Goal: Task Accomplishment & Management: Complete application form

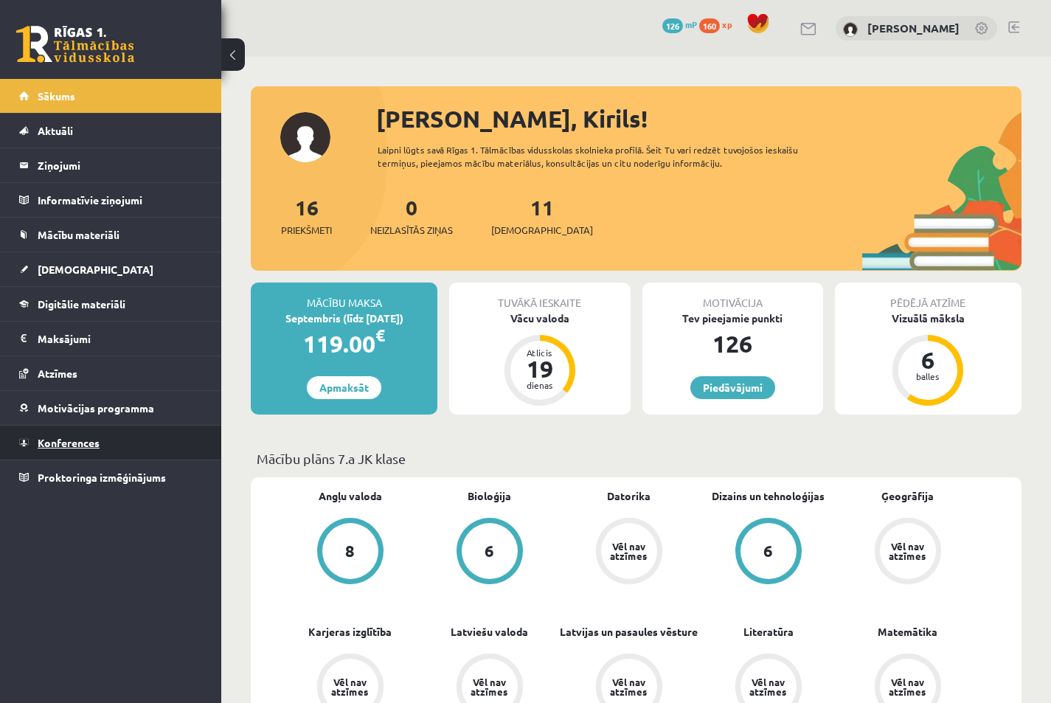
click at [80, 441] on span "Konferences" at bounding box center [69, 442] width 62 height 13
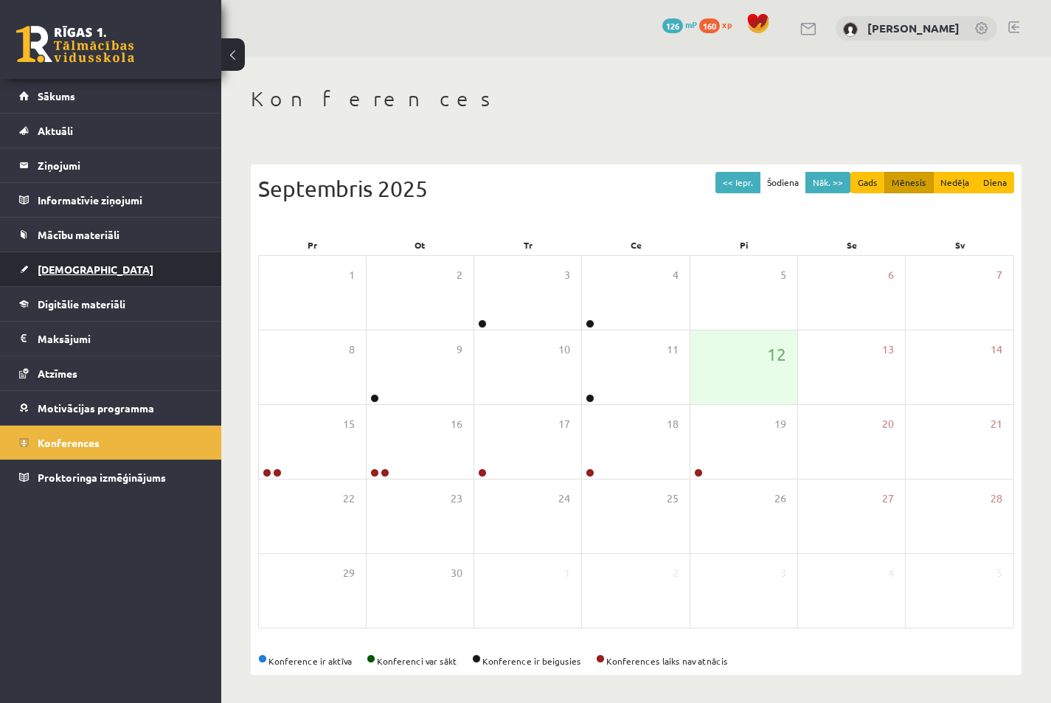
click at [98, 272] on link "[DEMOGRAPHIC_DATA]" at bounding box center [111, 269] width 184 height 34
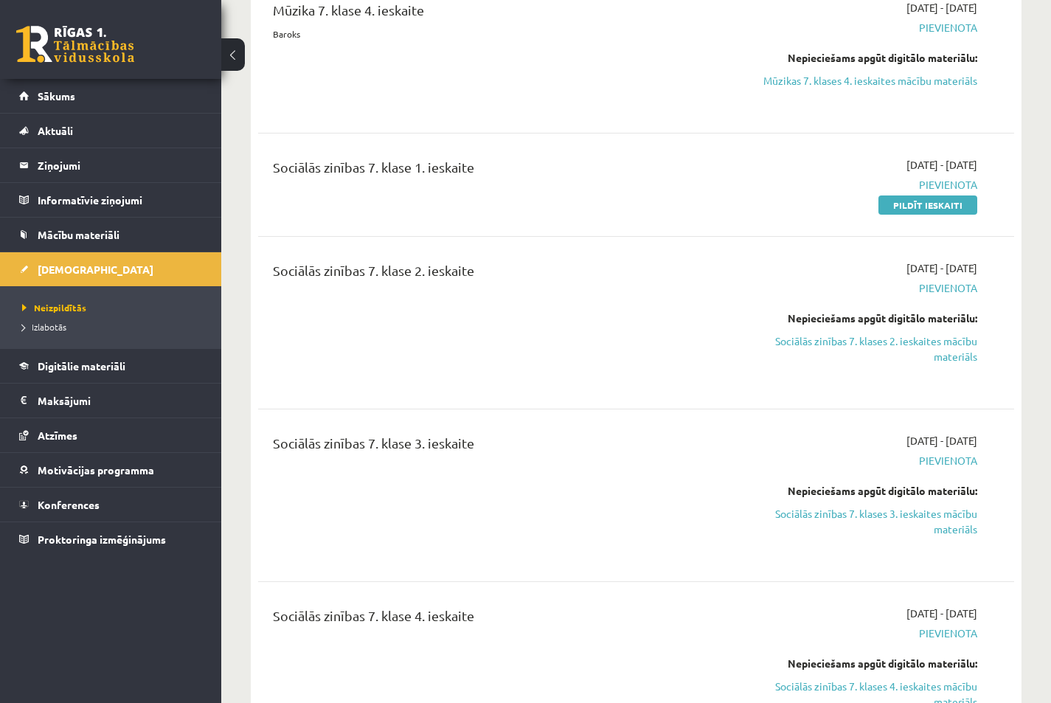
scroll to position [590, 0]
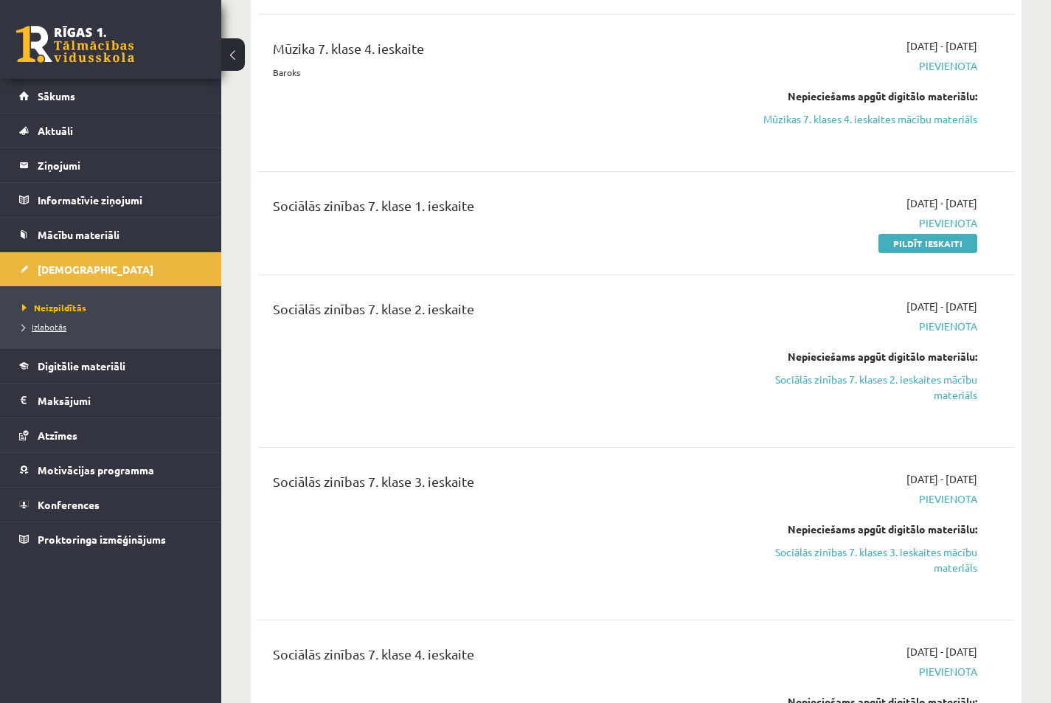
click at [49, 325] on span "Izlabotās" at bounding box center [44, 327] width 44 height 12
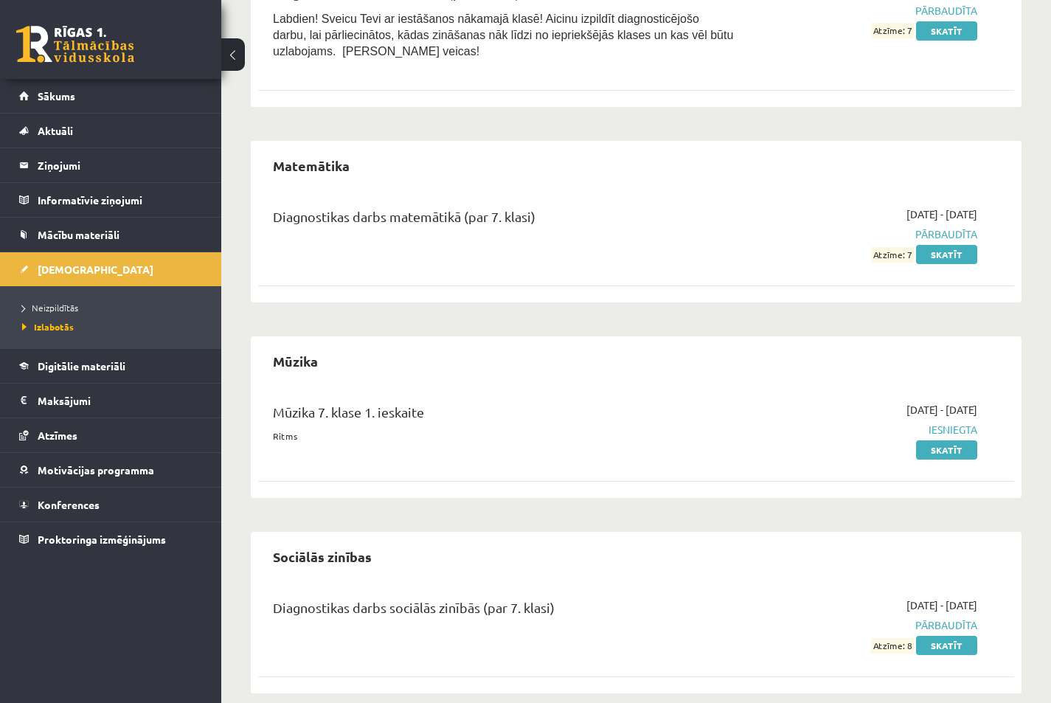
scroll to position [639, 0]
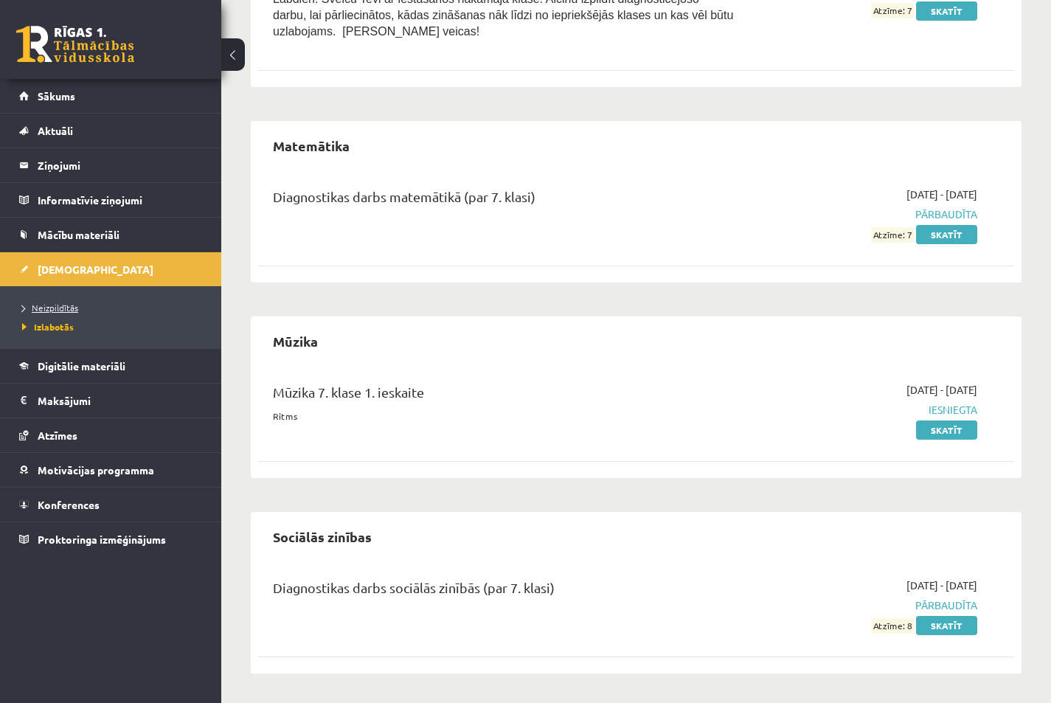
click at [60, 309] on span "Neizpildītās" at bounding box center [50, 308] width 56 height 12
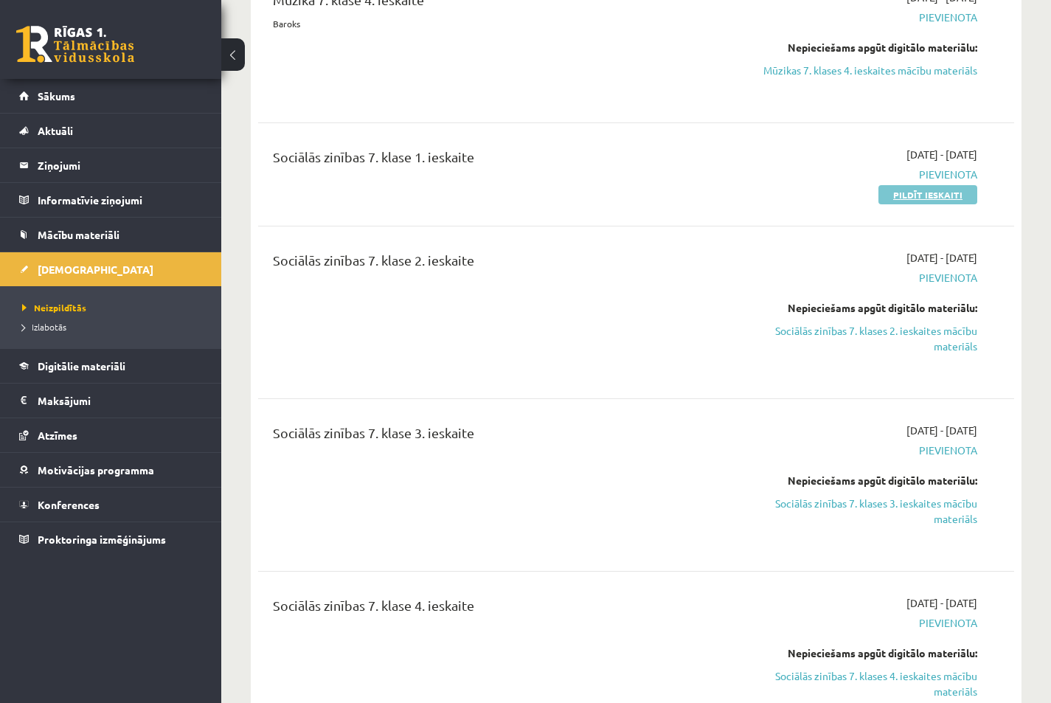
click at [902, 194] on link "Pildīt ieskaiti" at bounding box center [928, 194] width 99 height 19
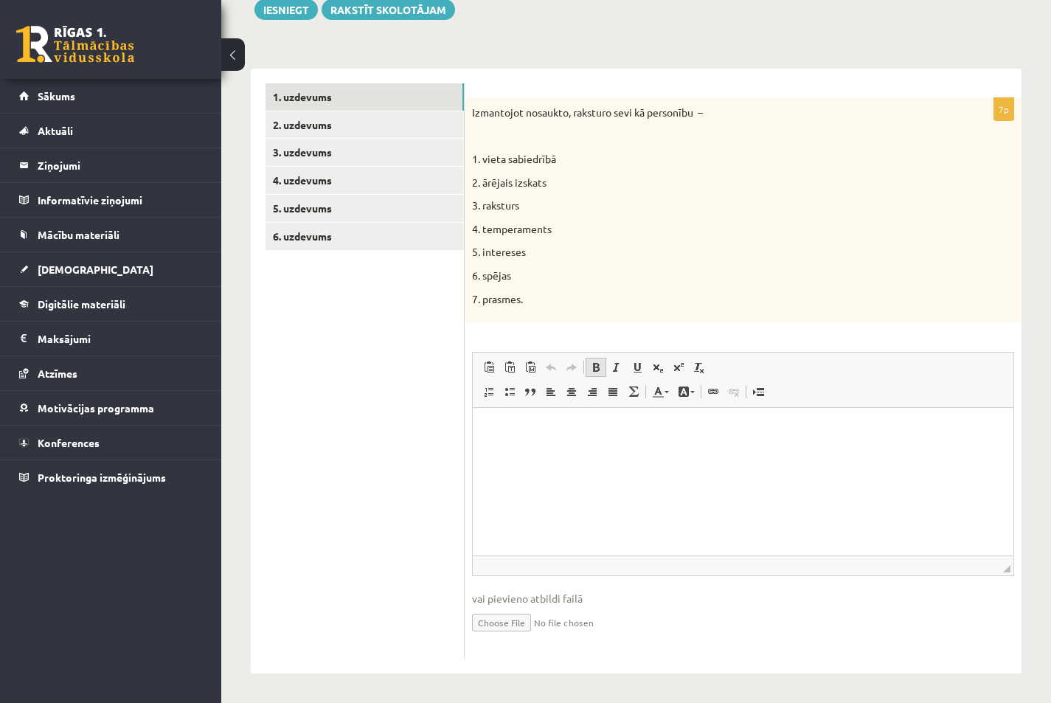
scroll to position [183, 0]
click at [332, 129] on link "2. uzdevums" at bounding box center [365, 124] width 198 height 27
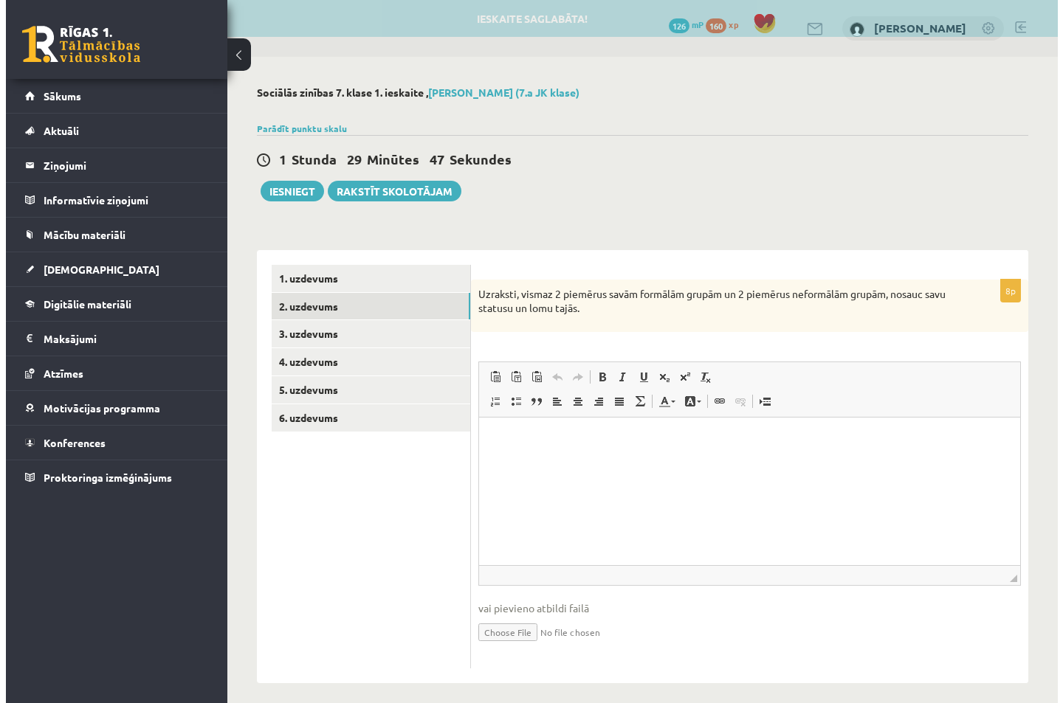
scroll to position [0, 0]
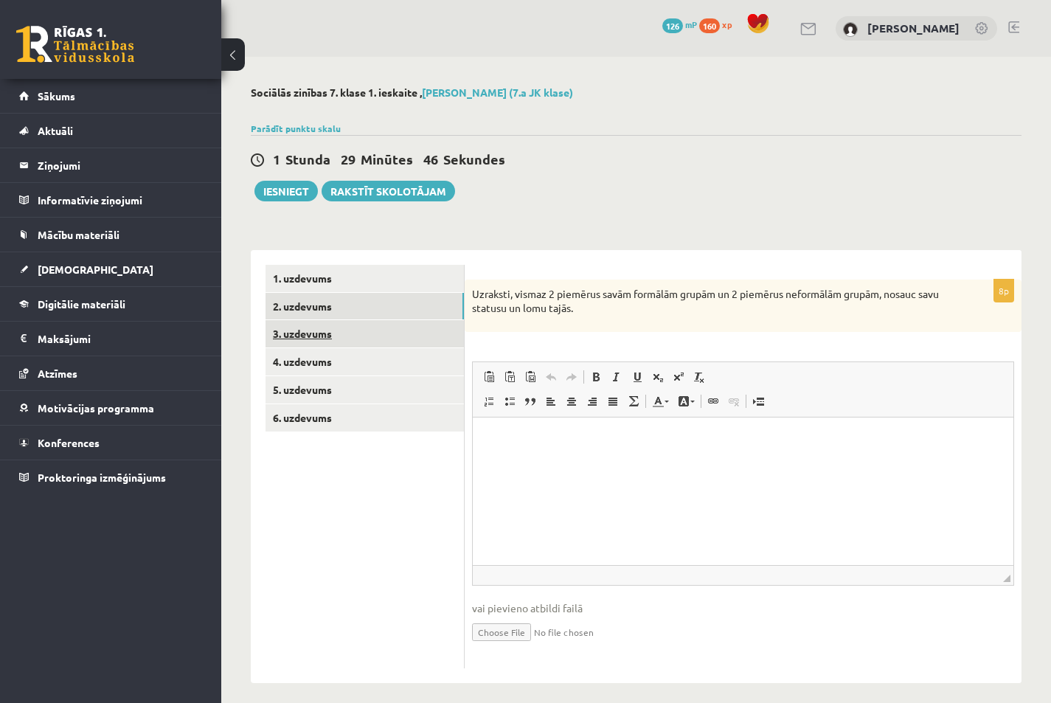
click at [367, 334] on link "3. uzdevums" at bounding box center [365, 333] width 198 height 27
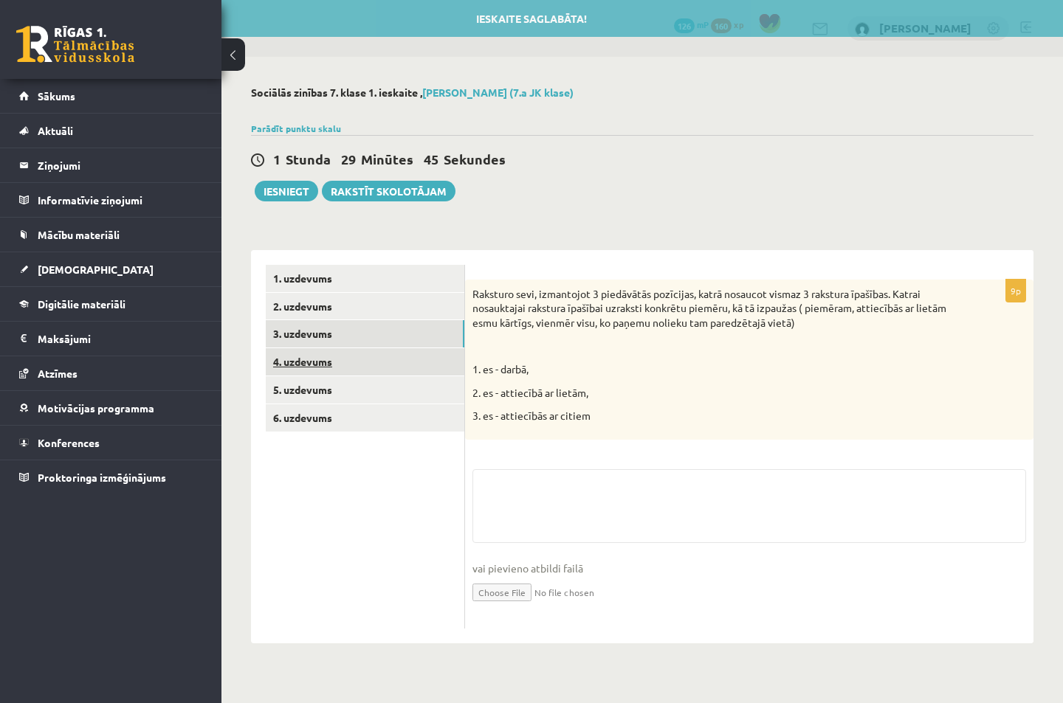
click at [356, 364] on link "4. uzdevums" at bounding box center [365, 361] width 198 height 27
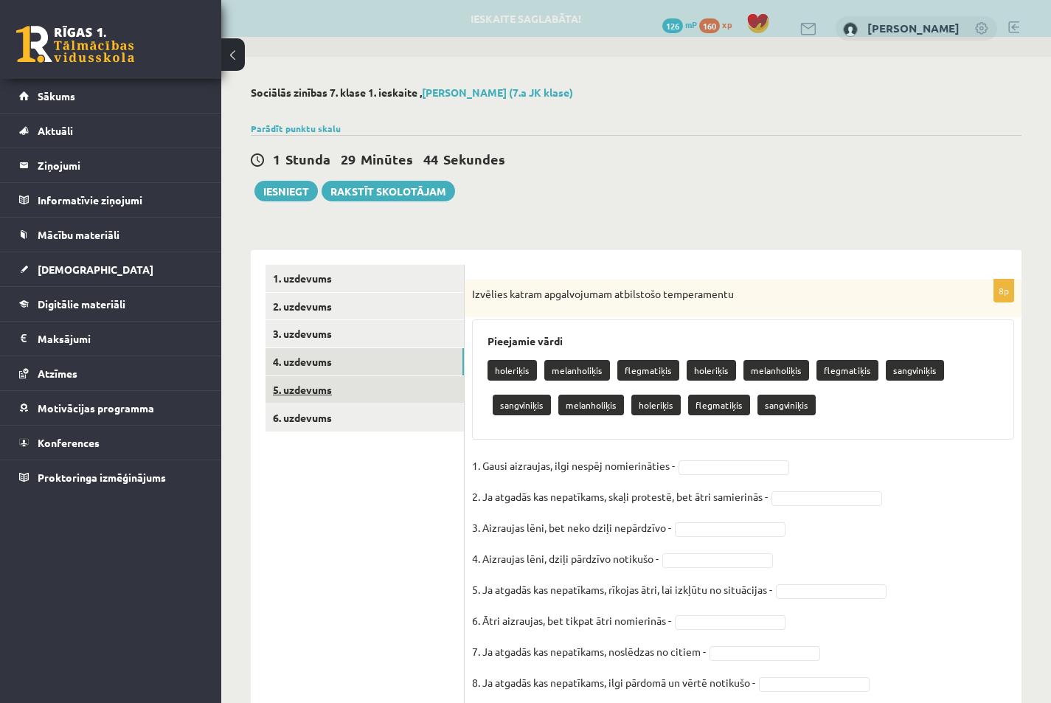
click at [364, 390] on link "5. uzdevums" at bounding box center [365, 389] width 198 height 27
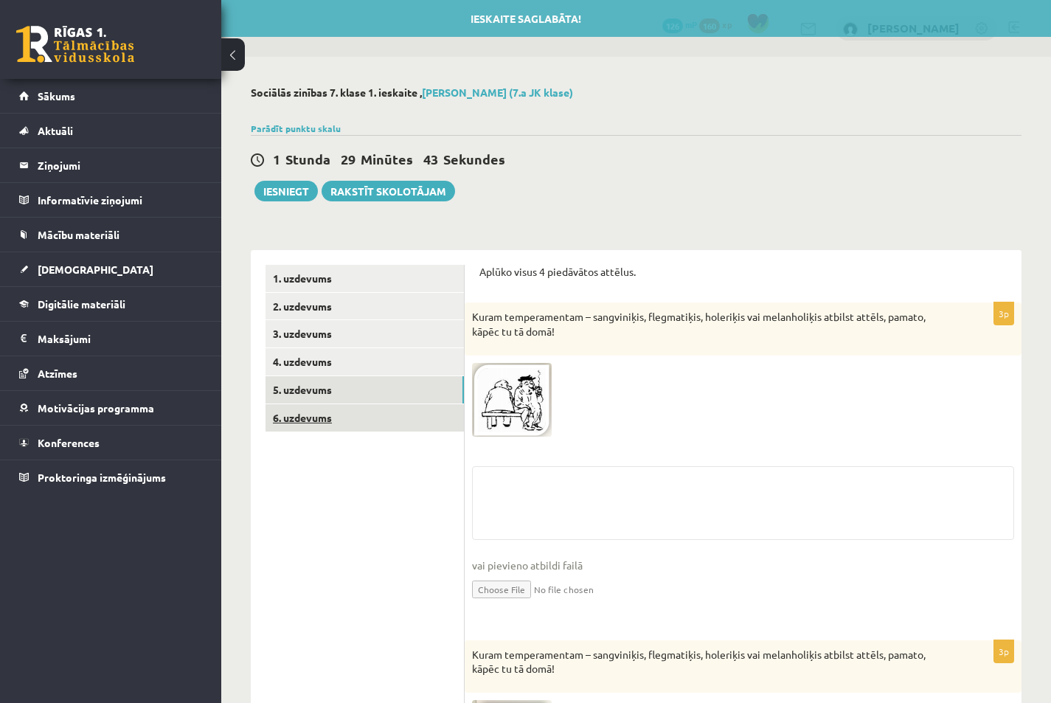
click at [365, 424] on link "6. uzdevums" at bounding box center [365, 417] width 198 height 27
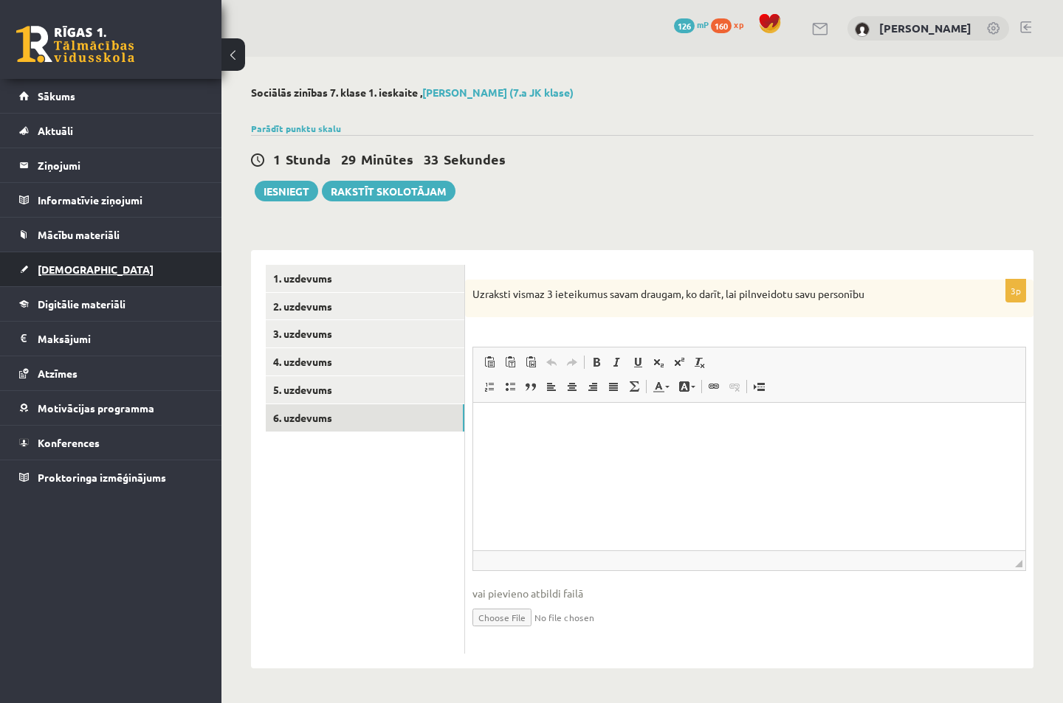
click at [91, 263] on link "[DEMOGRAPHIC_DATA]" at bounding box center [111, 269] width 184 height 34
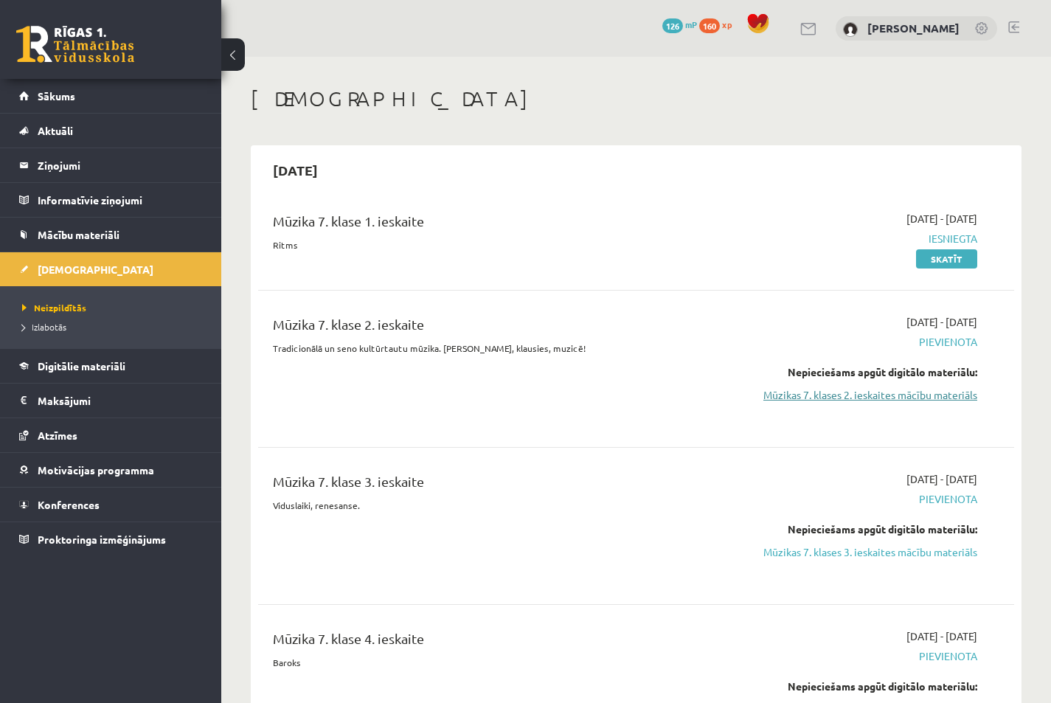
click at [806, 400] on link "Mūzikas 7. klases 2. ieskaites mācību materiāls" at bounding box center [868, 394] width 220 height 15
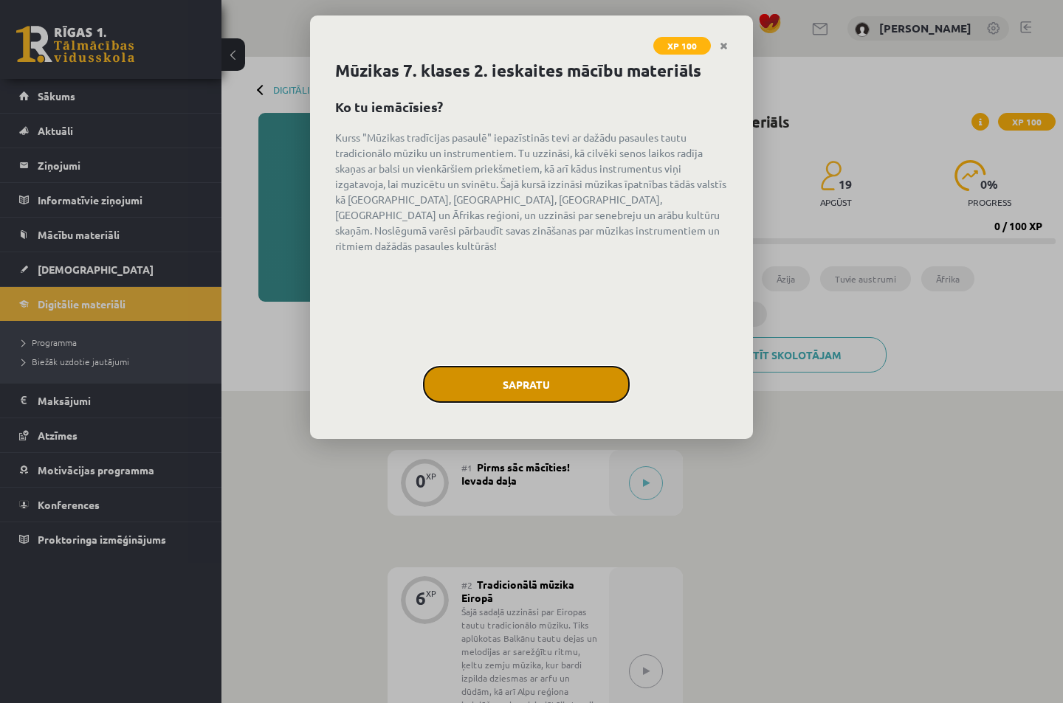
click at [552, 393] on button "Sapratu" at bounding box center [526, 384] width 207 height 37
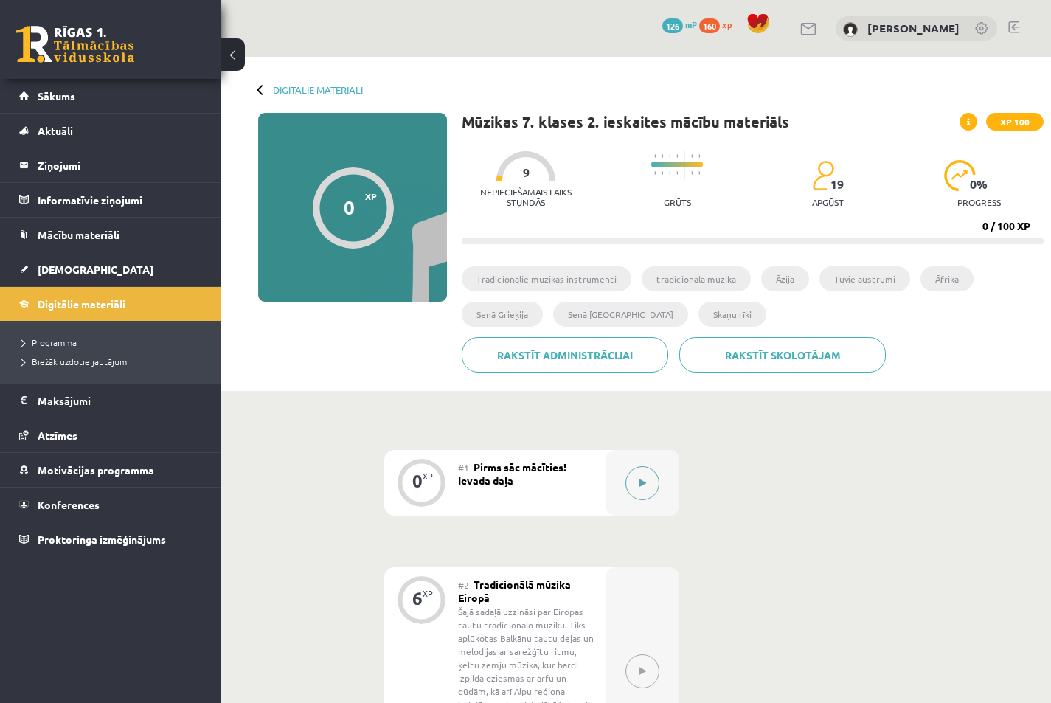
click at [638, 473] on button at bounding box center [643, 483] width 34 height 34
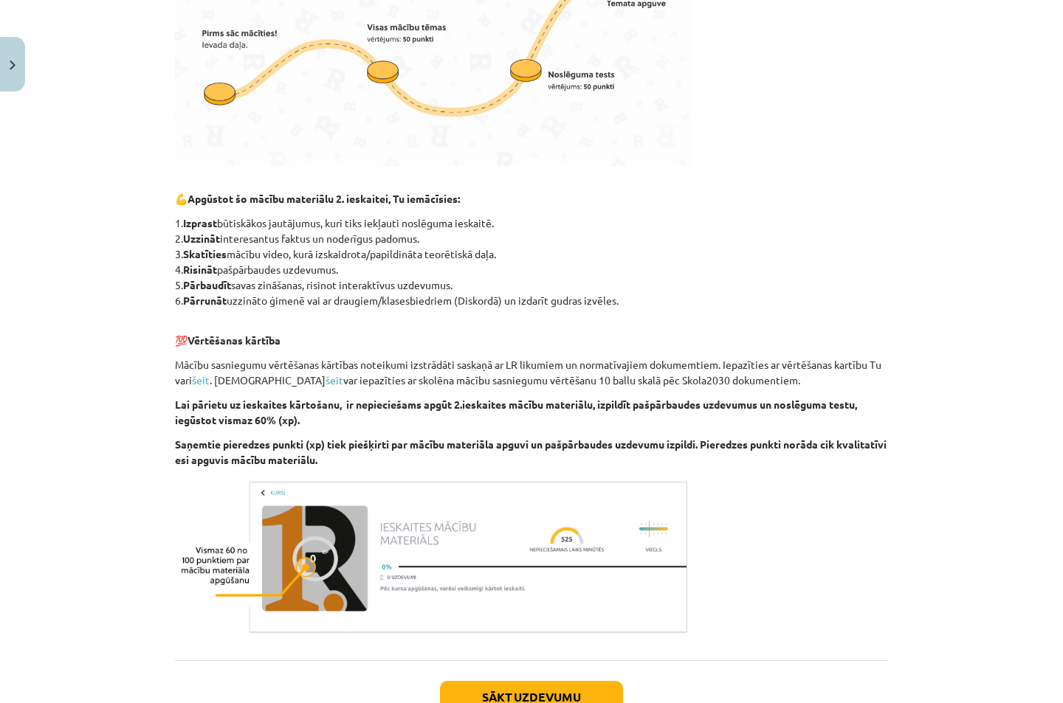
scroll to position [697, 0]
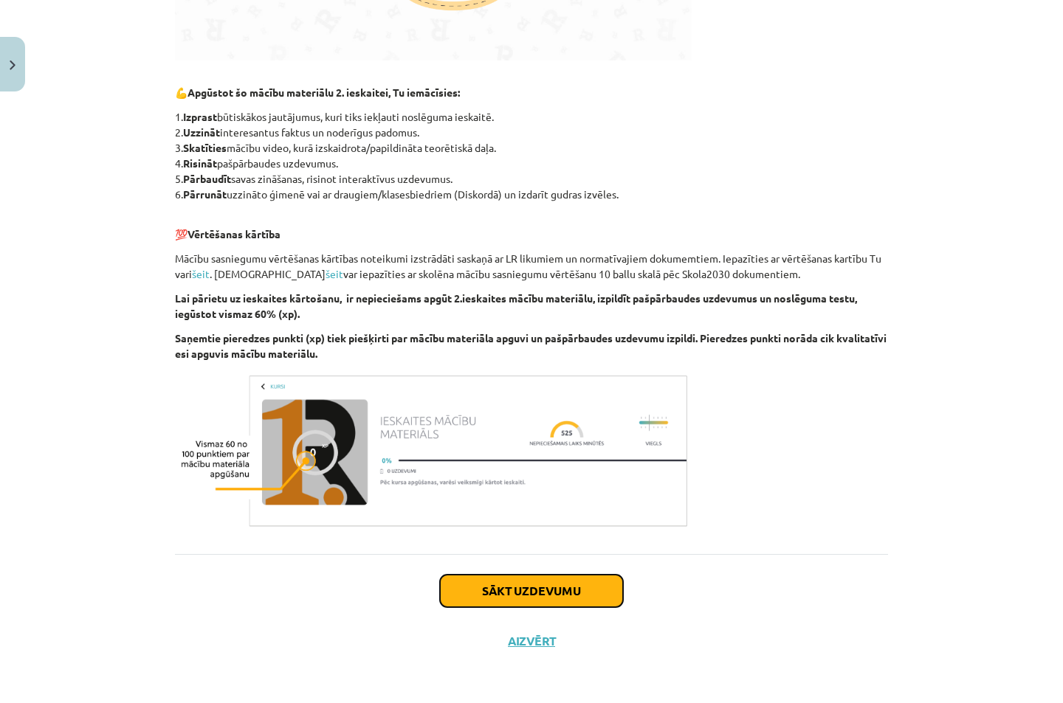
click at [536, 596] on button "Sākt uzdevumu" at bounding box center [531, 591] width 183 height 32
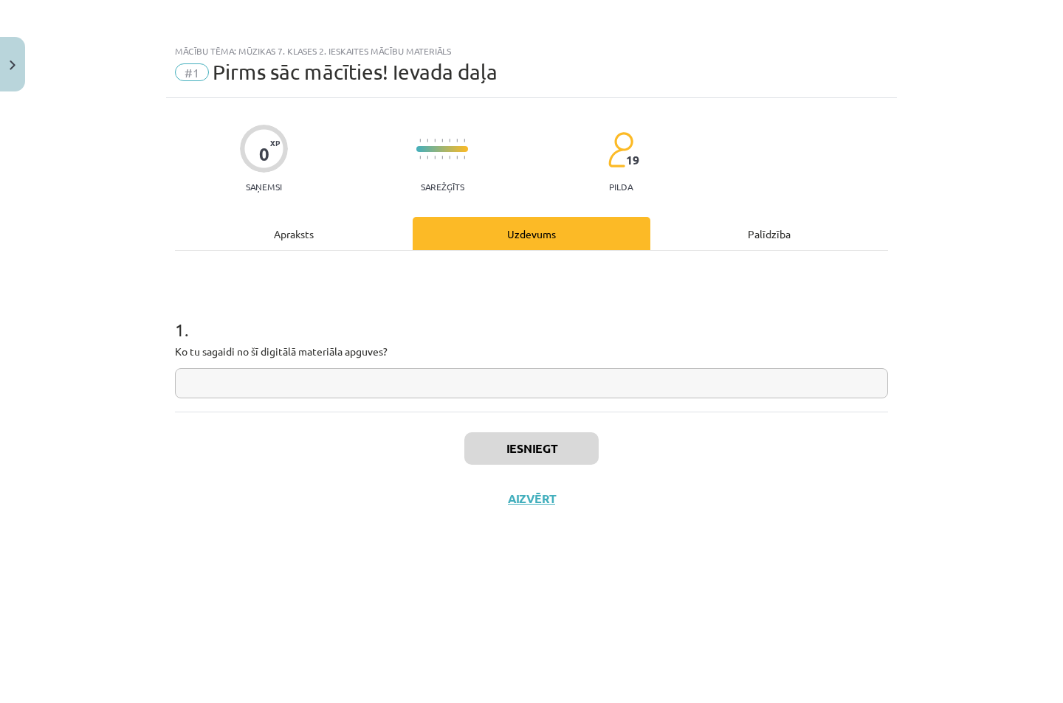
click at [256, 384] on input "text" at bounding box center [531, 383] width 713 height 30
type input "**********"
click at [485, 444] on button "Iesniegt" at bounding box center [531, 448] width 134 height 32
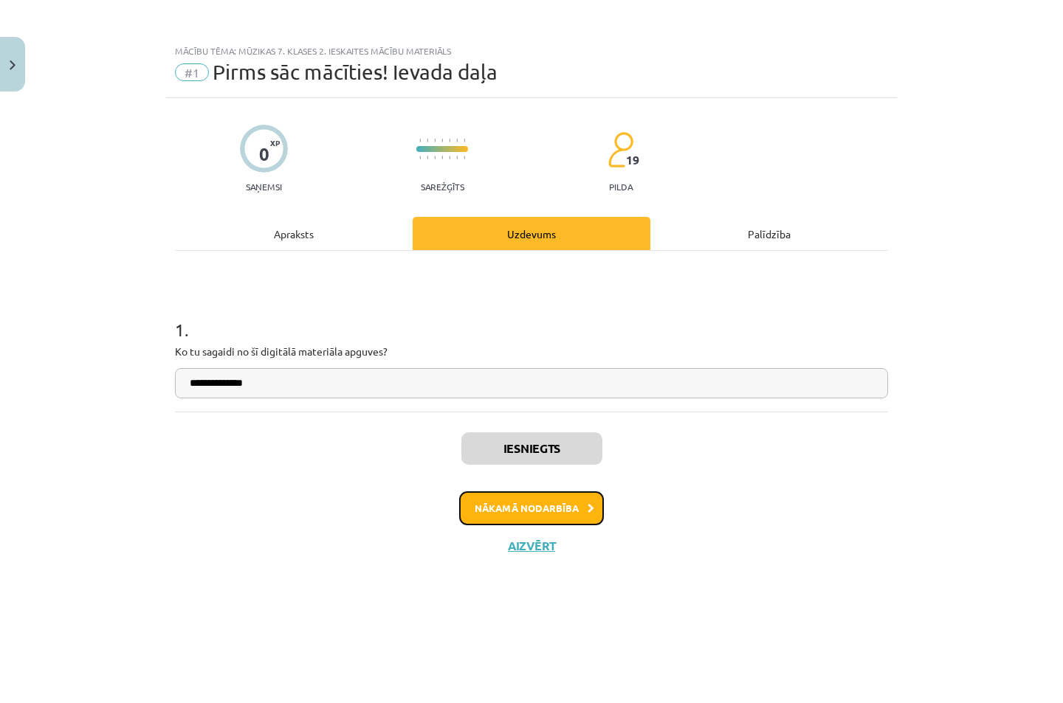
click at [514, 512] on button "Nākamā nodarbība" at bounding box center [531, 508] width 145 height 34
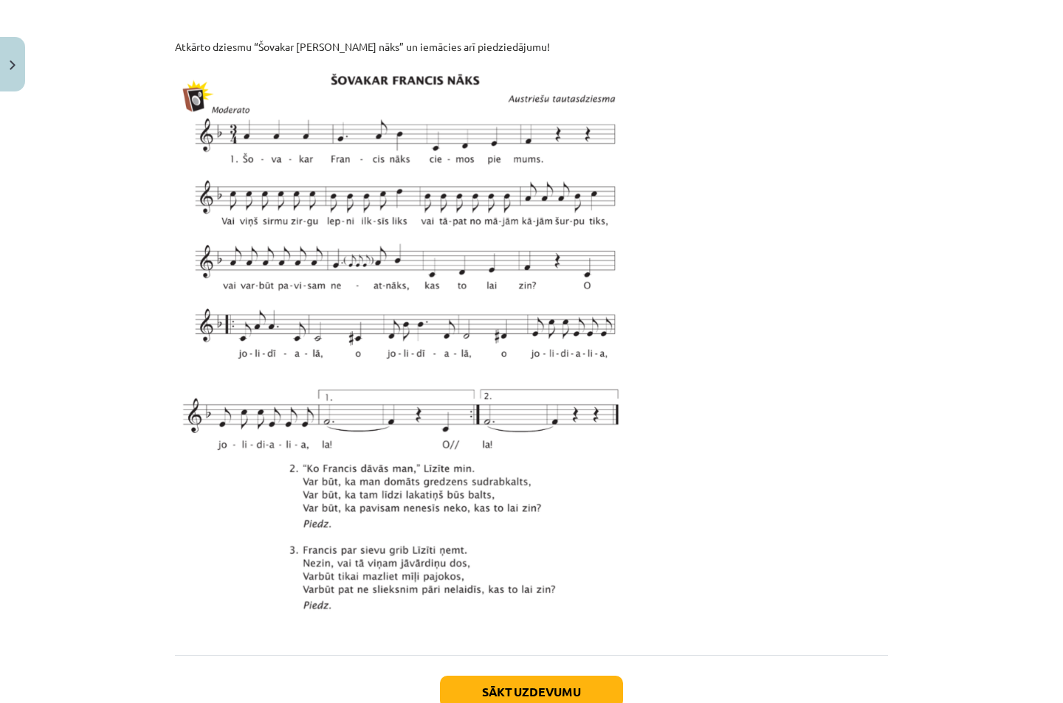
scroll to position [1479, 0]
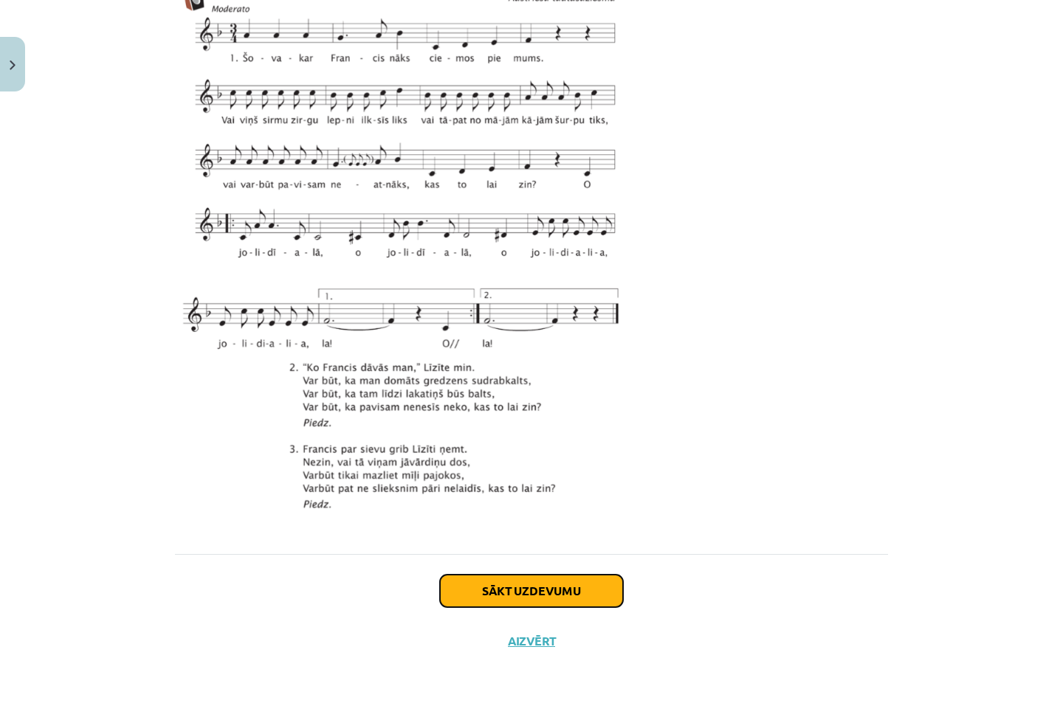
click at [466, 585] on button "Sākt uzdevumu" at bounding box center [531, 591] width 183 height 32
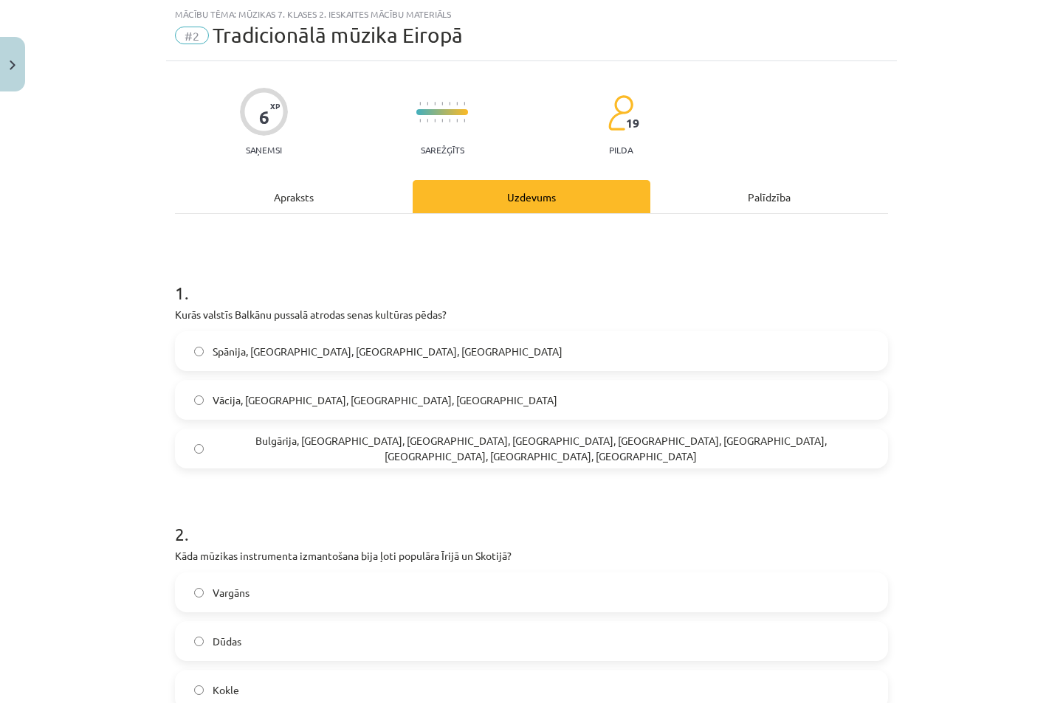
scroll to position [215, 0]
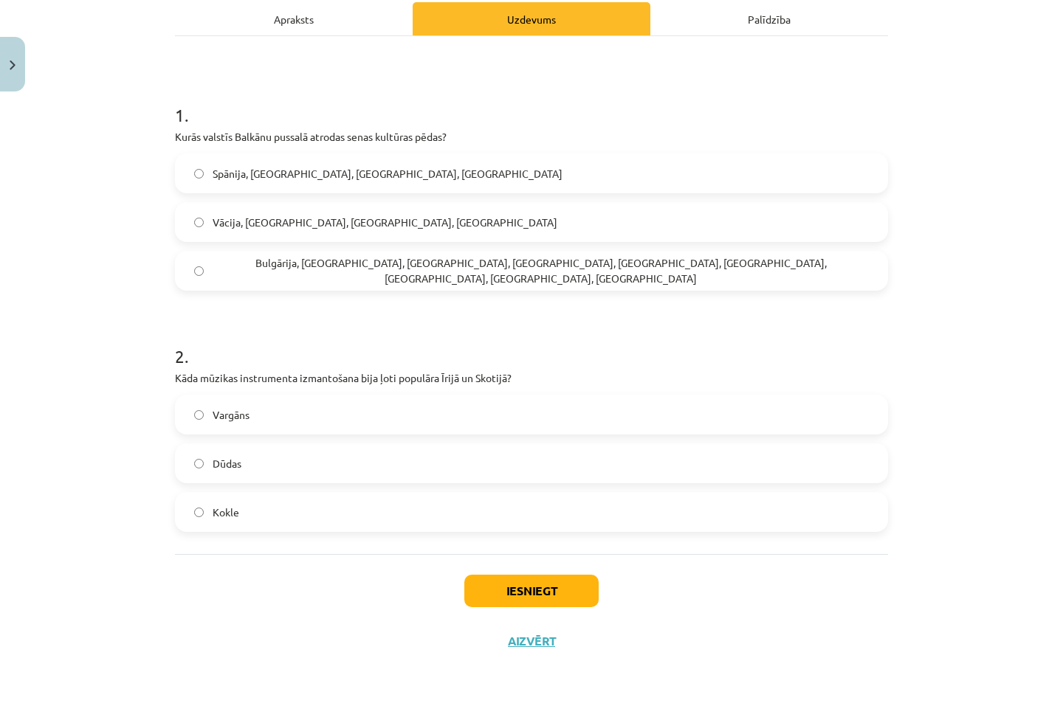
click at [196, 456] on label "Dūdas" at bounding box center [531, 463] width 710 height 37
click at [517, 590] on button "Iesniegt" at bounding box center [531, 591] width 134 height 32
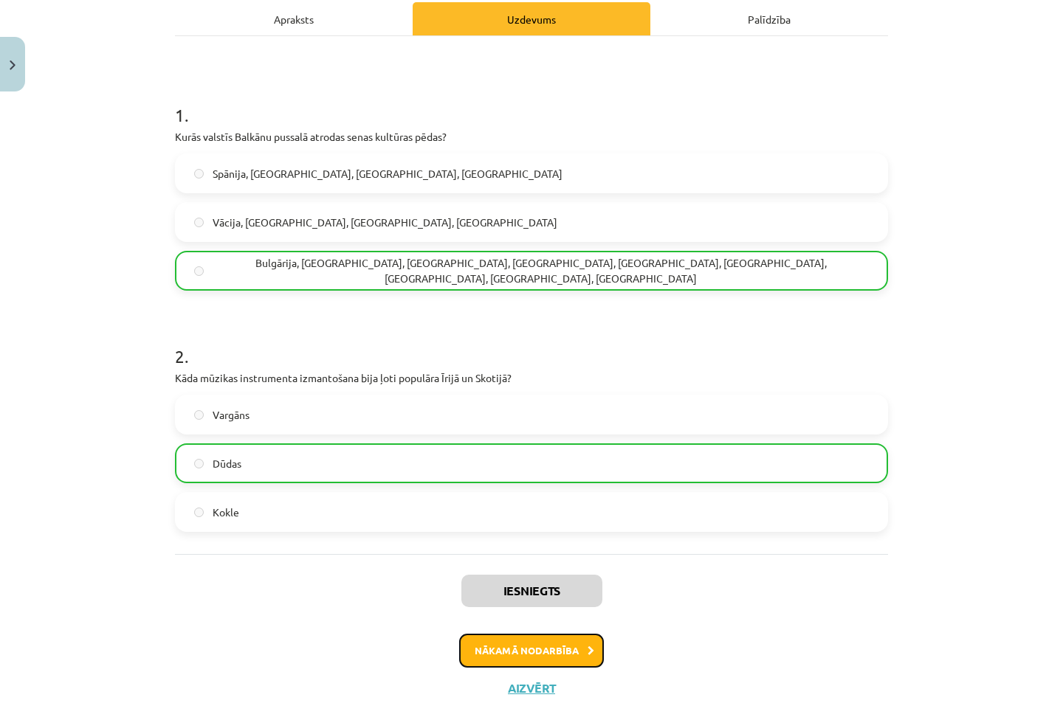
click at [503, 662] on button "Nākamā nodarbība" at bounding box center [531, 651] width 145 height 34
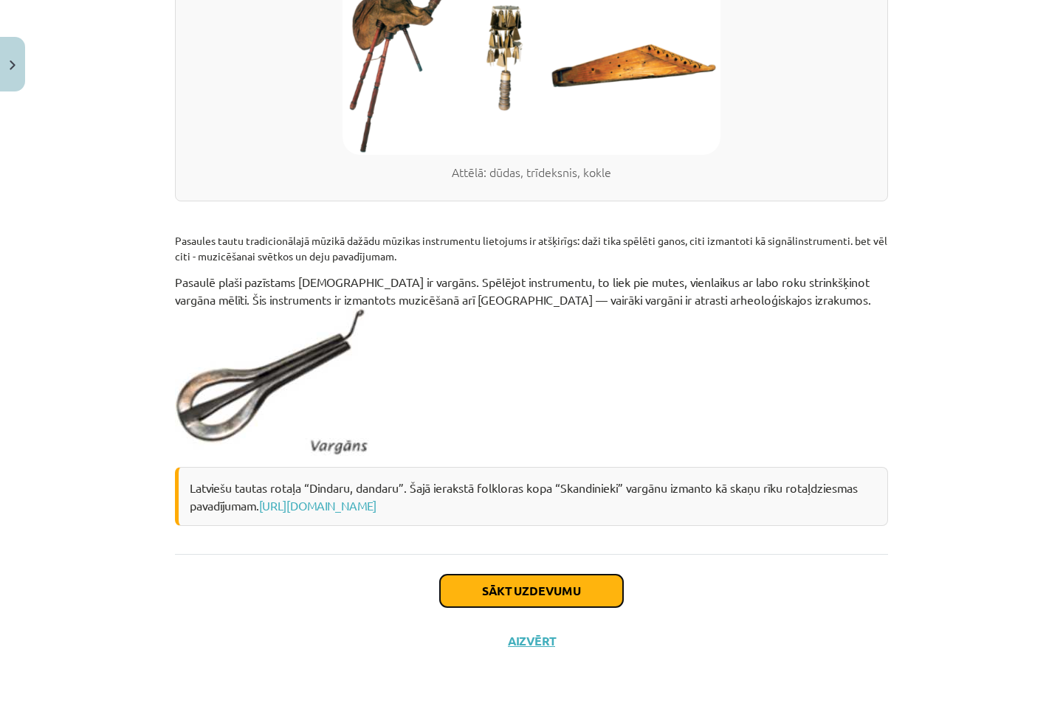
click at [479, 581] on button "Sākt uzdevumu" at bounding box center [531, 591] width 183 height 32
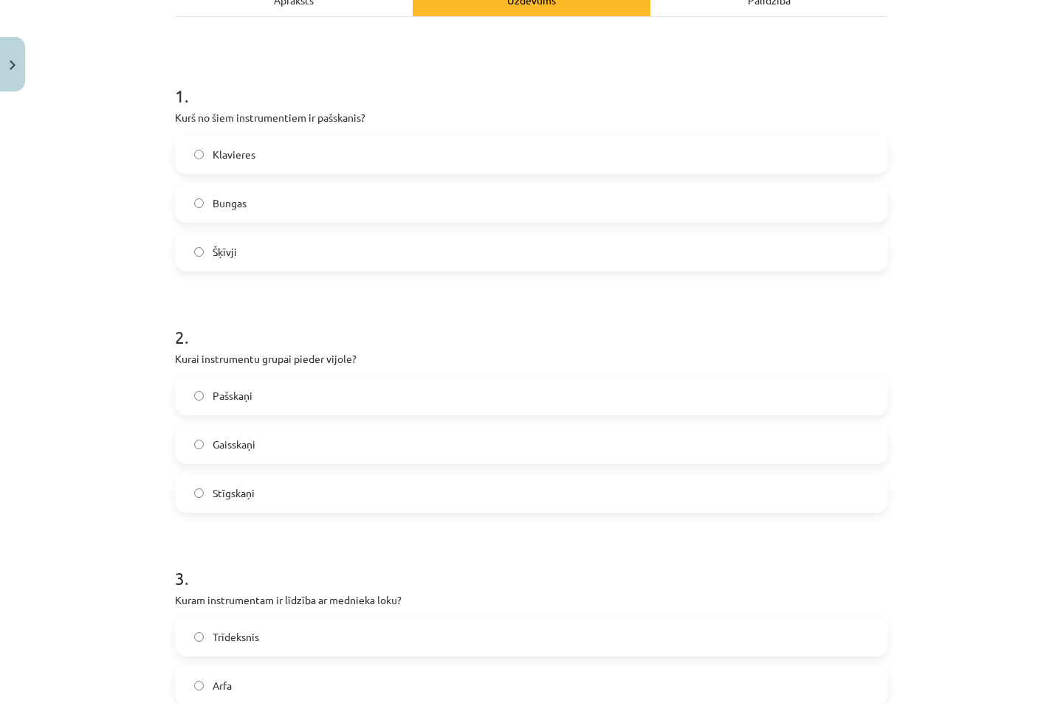
scroll to position [697, 0]
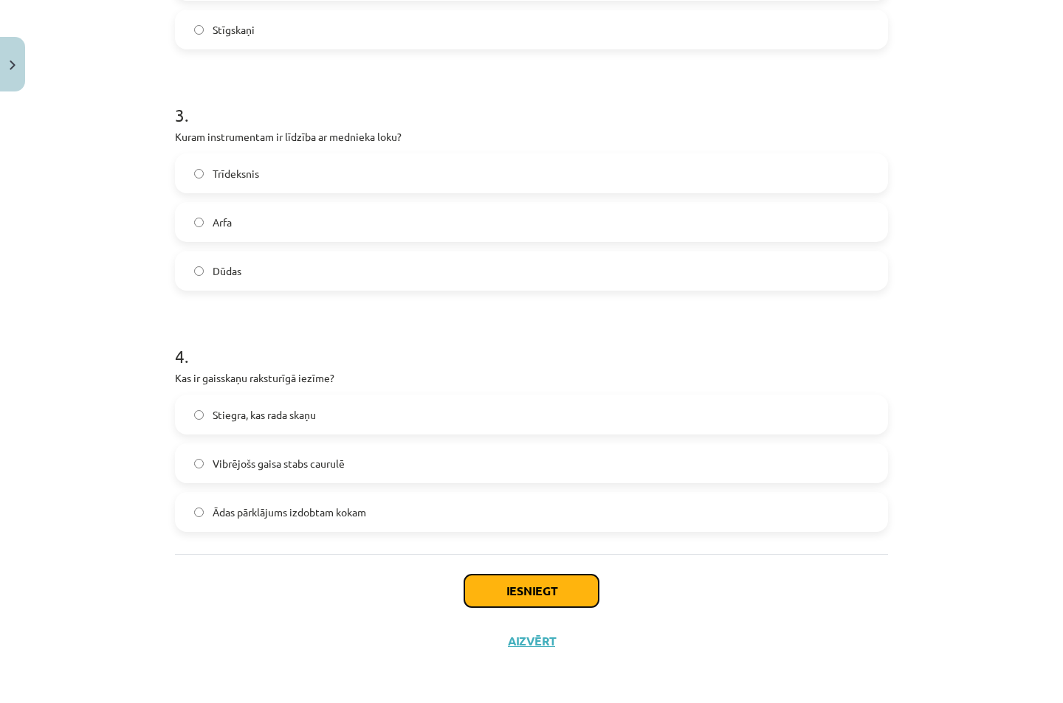
click at [513, 601] on button "Iesniegt" at bounding box center [531, 591] width 134 height 32
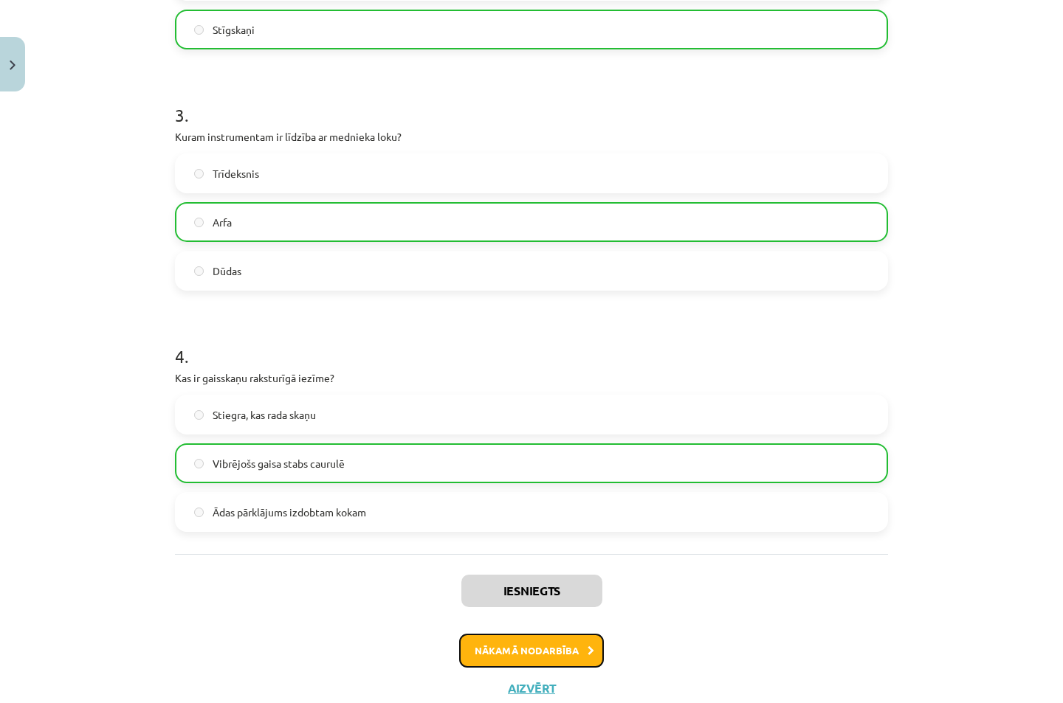
click at [525, 653] on button "Nākamā nodarbība" at bounding box center [531, 651] width 145 height 34
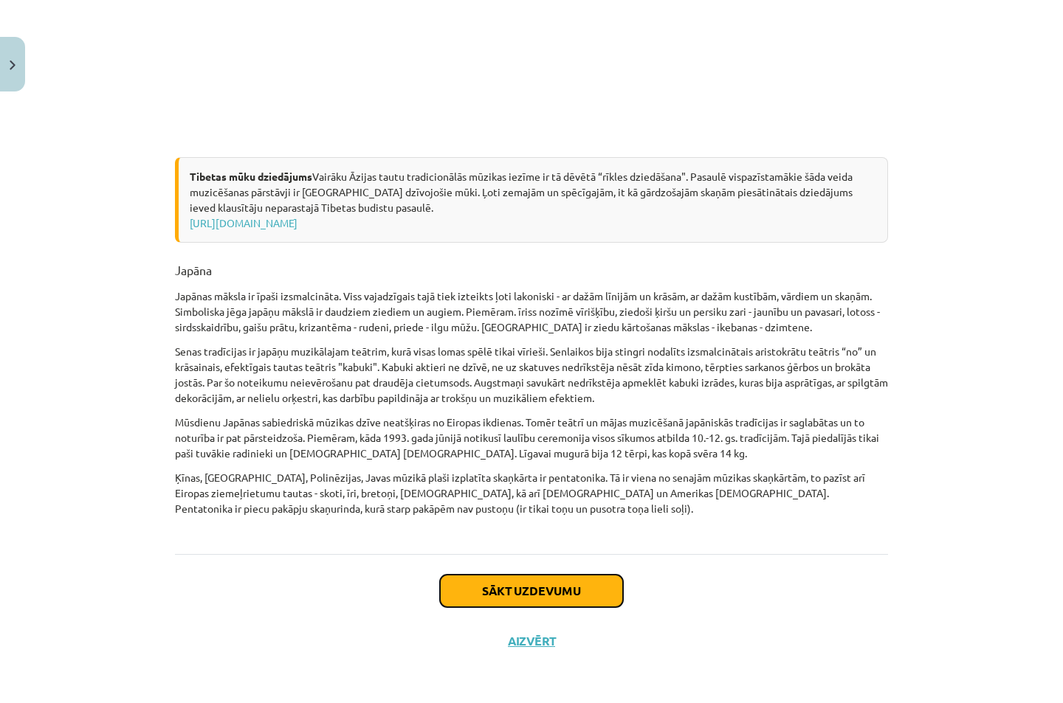
click at [506, 593] on button "Sākt uzdevumu" at bounding box center [531, 591] width 183 height 32
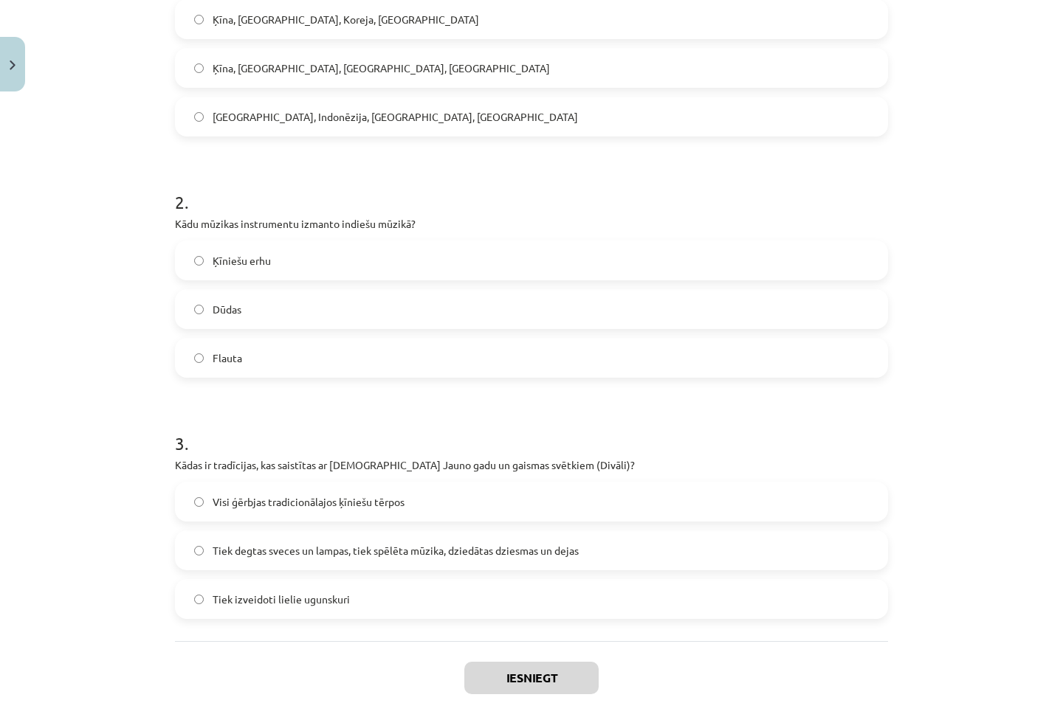
scroll to position [430, 0]
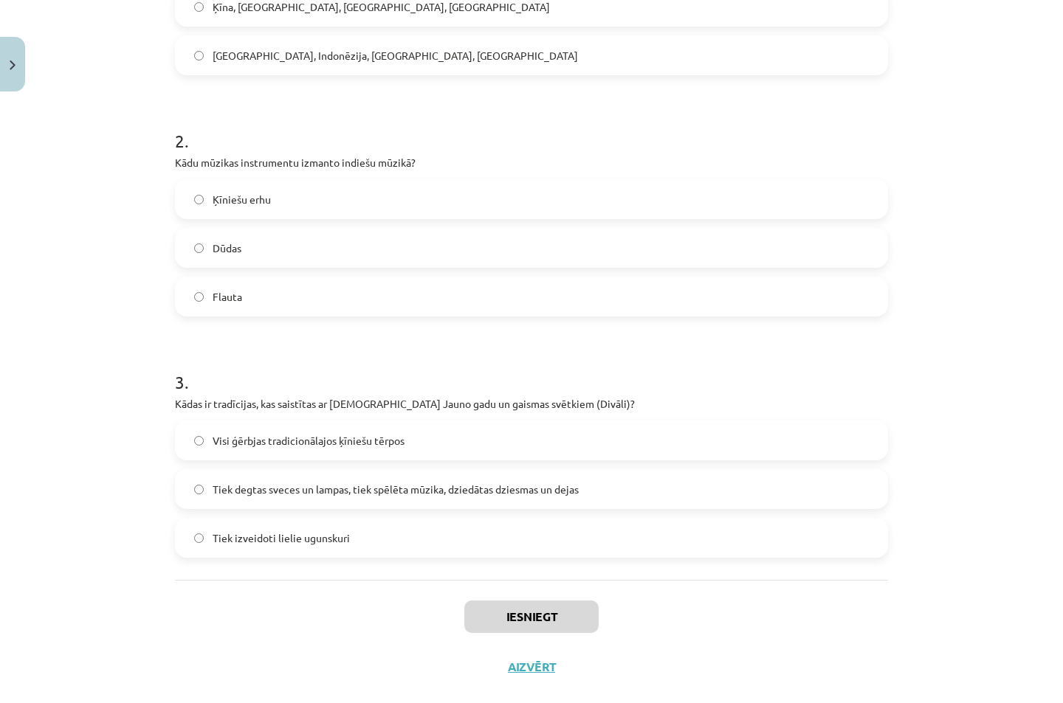
click at [199, 486] on label "Tiek degtas sveces un lampas, tiek spēlēta mūzika, dziedātas dziesmas un dejas" at bounding box center [531, 489] width 710 height 37
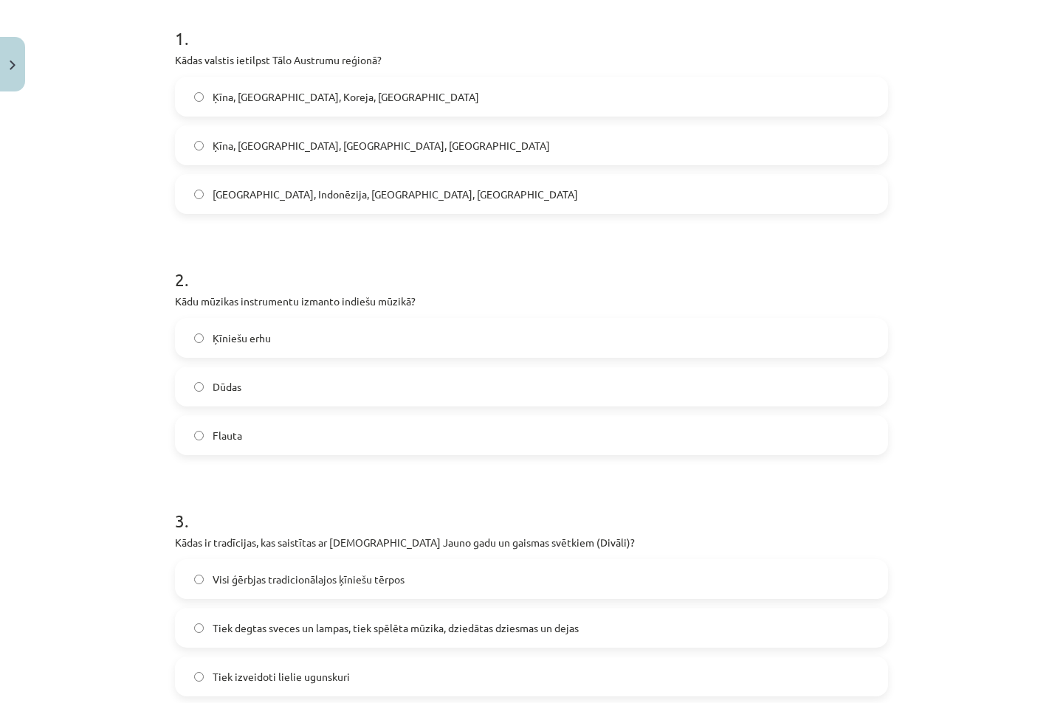
scroll to position [234, 0]
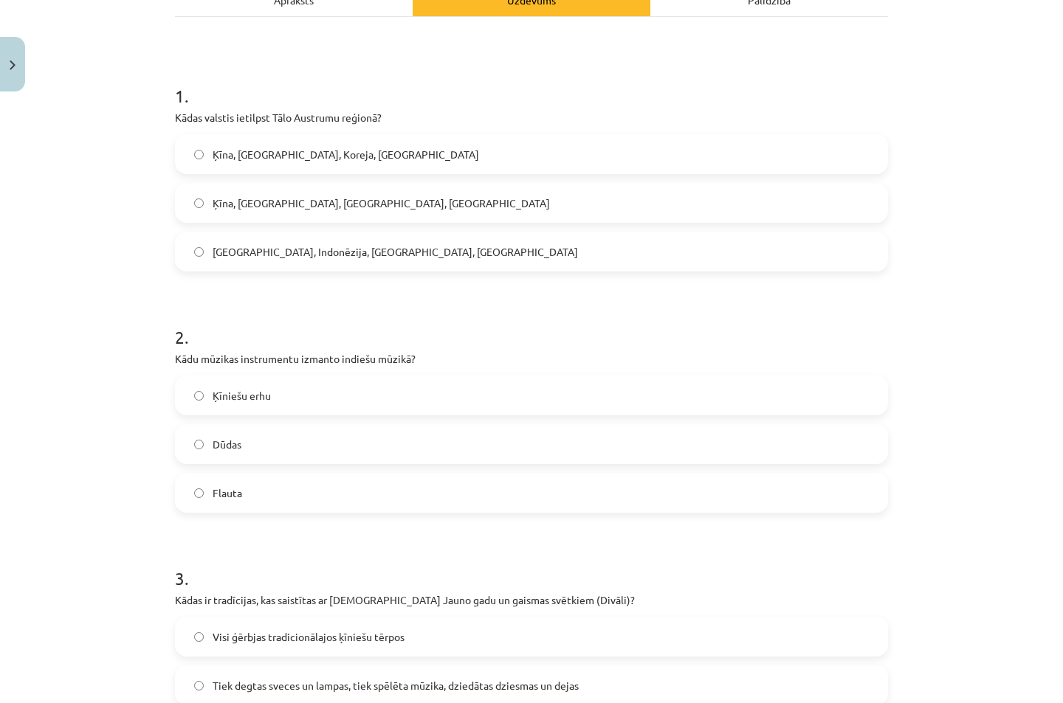
click at [196, 436] on label "Dūdas" at bounding box center [531, 444] width 710 height 37
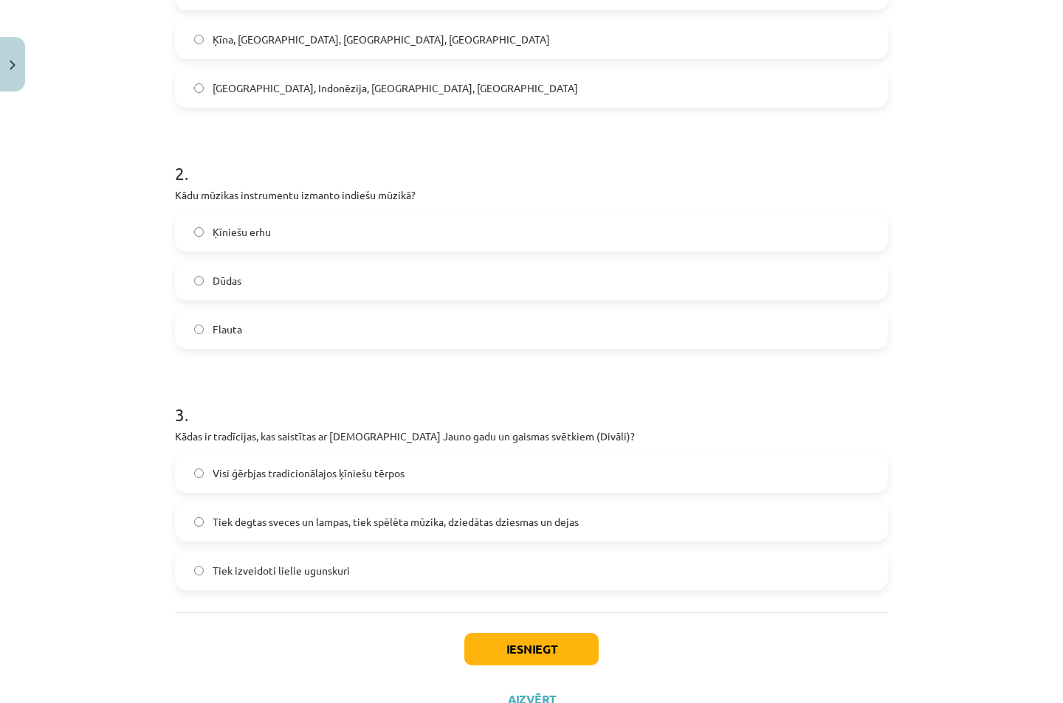
scroll to position [456, 0]
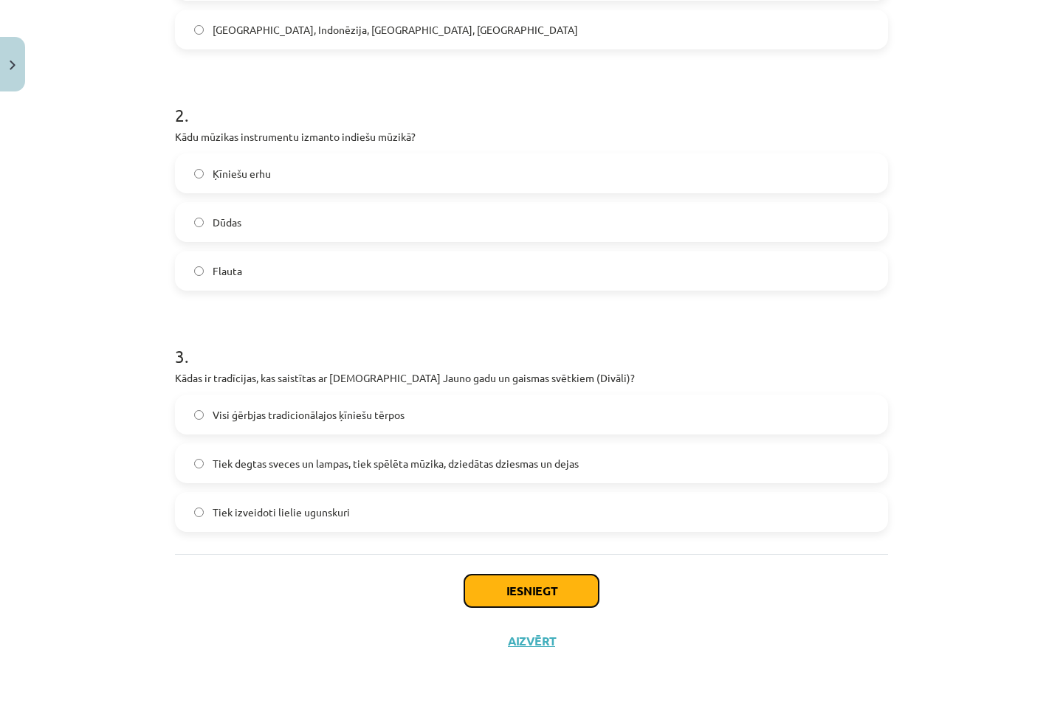
click at [517, 587] on button "Iesniegt" at bounding box center [531, 591] width 134 height 32
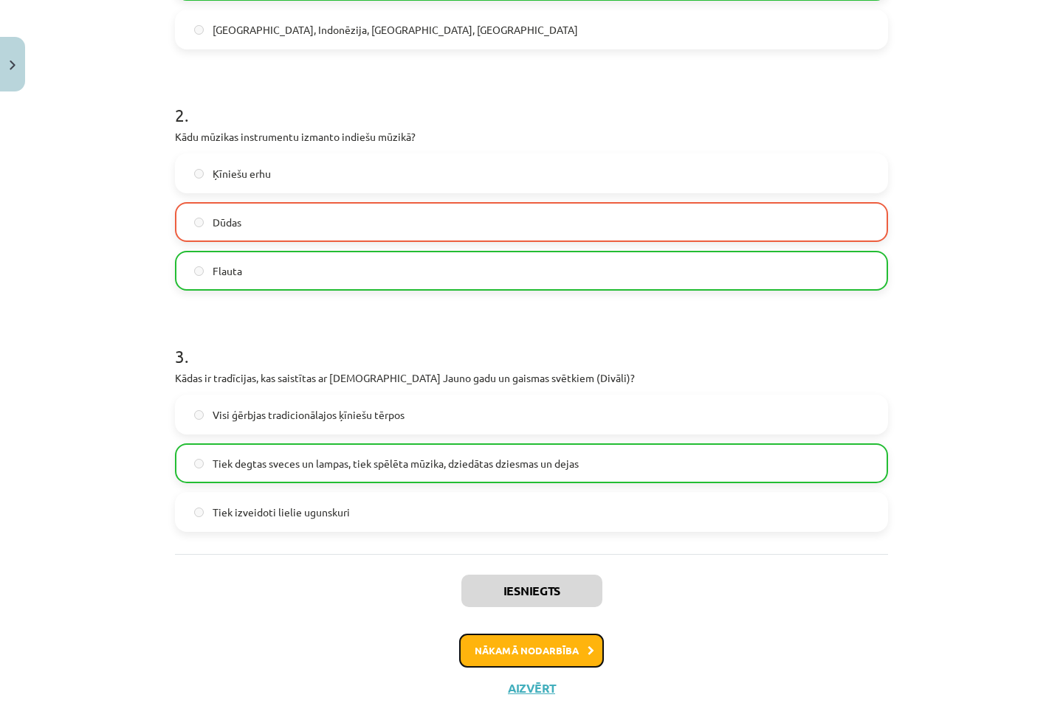
click at [508, 646] on button "Nākamā nodarbība" at bounding box center [531, 651] width 145 height 34
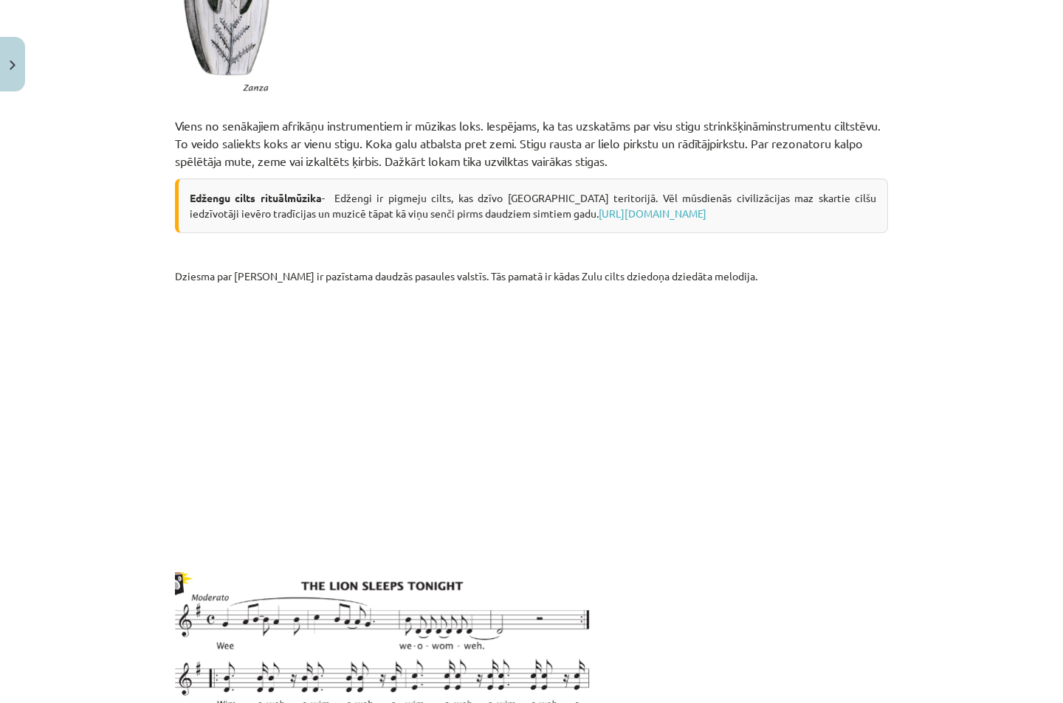
scroll to position [2344, 0]
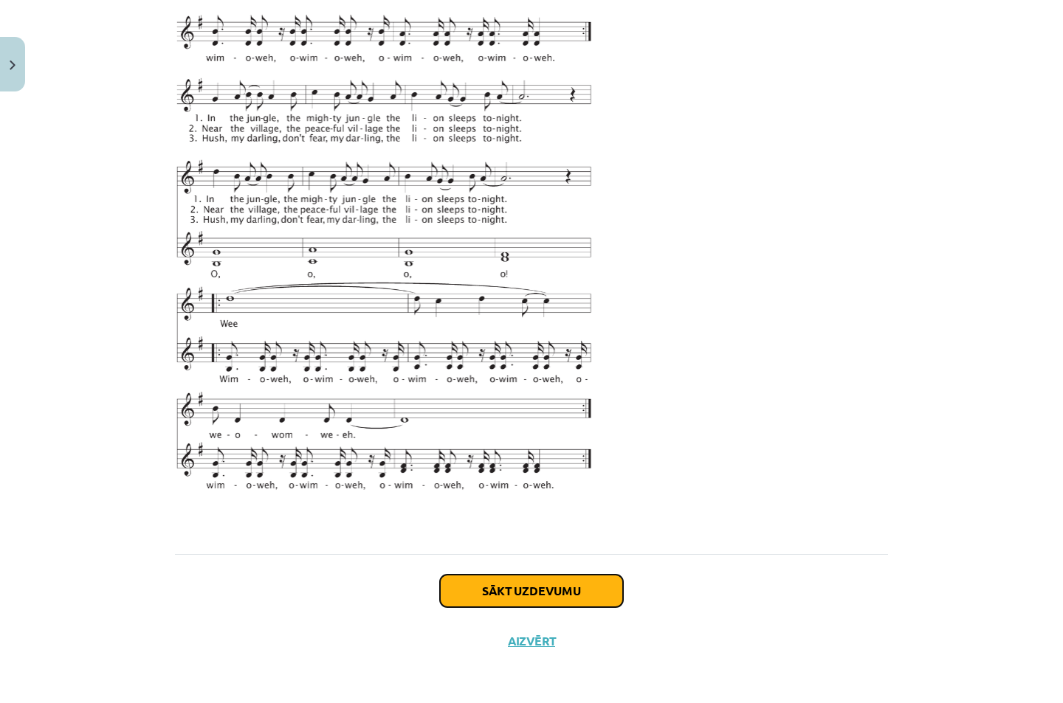
click at [502, 584] on button "Sākt uzdevumu" at bounding box center [531, 591] width 183 height 32
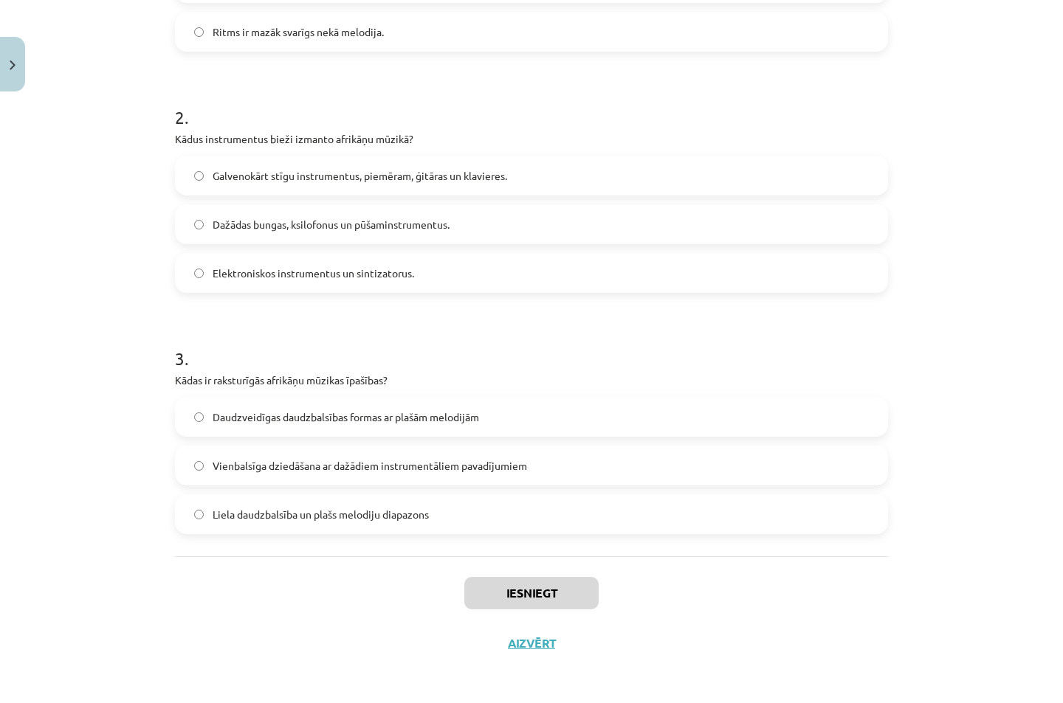
scroll to position [456, 0]
click at [197, 213] on label "Dažādas bungas, ksilofonus un pūšaminstrumentus." at bounding box center [531, 222] width 710 height 37
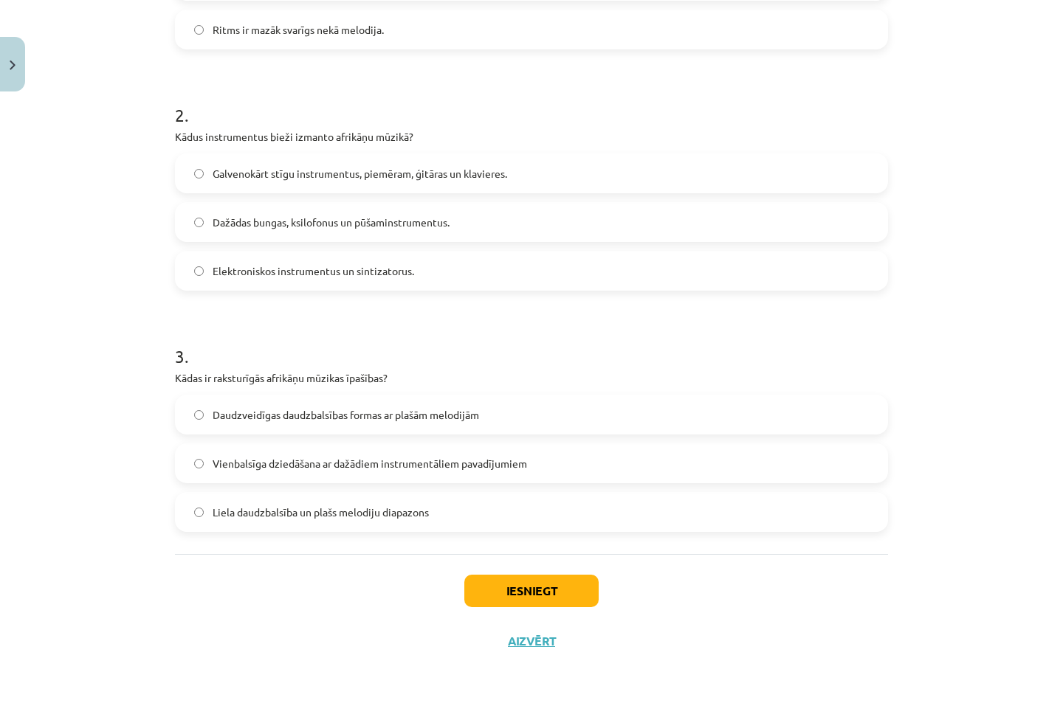
click at [201, 410] on label "Daudzveidīgas daudzbalsības formas ar plašām melodijām" at bounding box center [531, 414] width 710 height 37
click at [538, 583] on button "Iesniegt" at bounding box center [531, 591] width 134 height 32
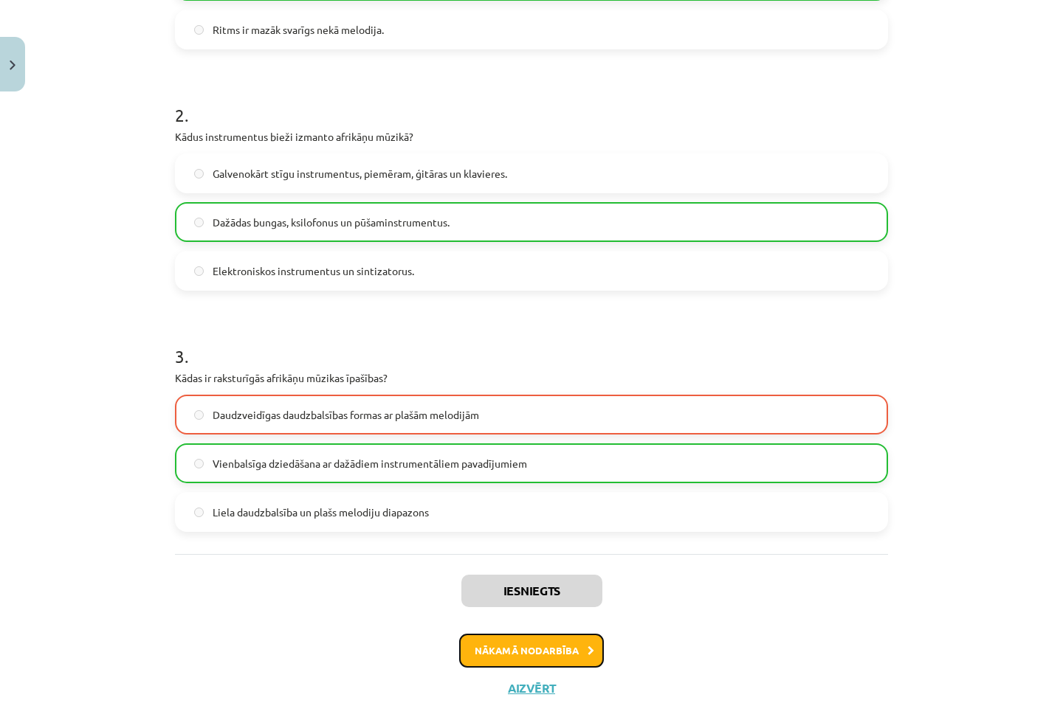
click at [538, 643] on button "Nākamā nodarbība" at bounding box center [531, 651] width 145 height 34
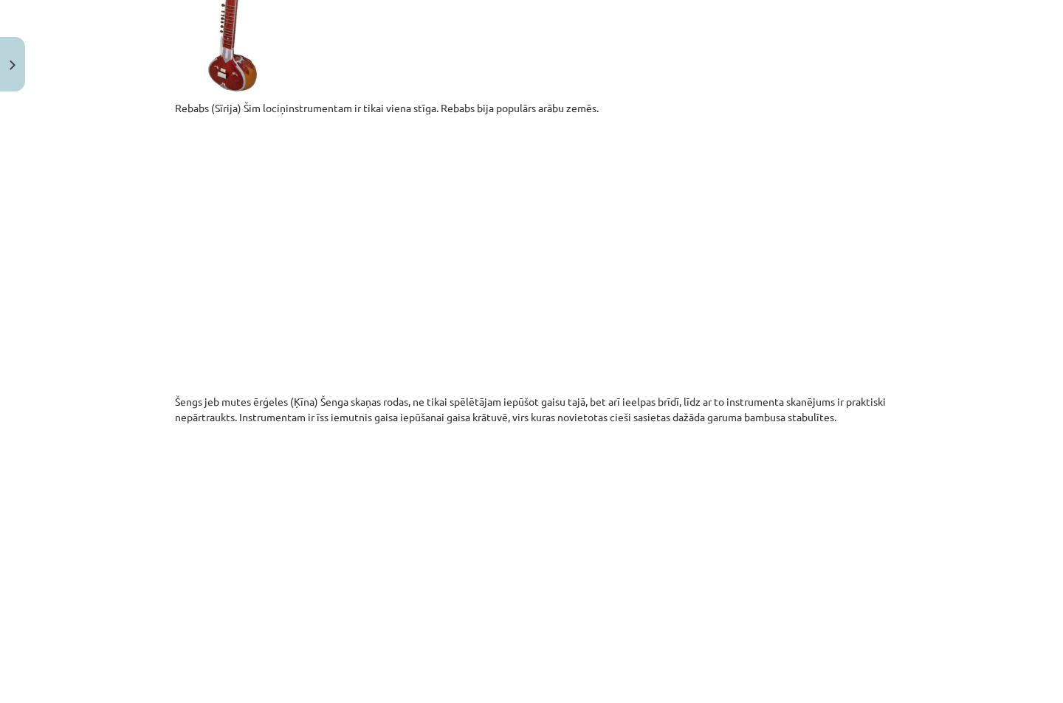
scroll to position [2377, 0]
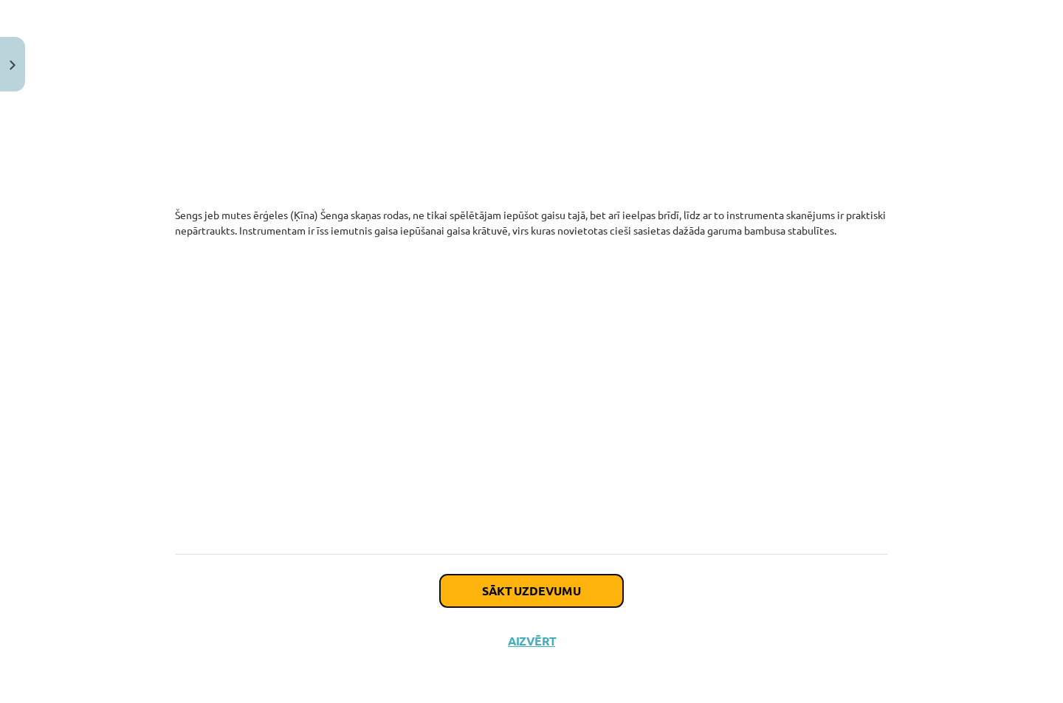
click at [508, 589] on button "Sākt uzdevumu" at bounding box center [531, 591] width 183 height 32
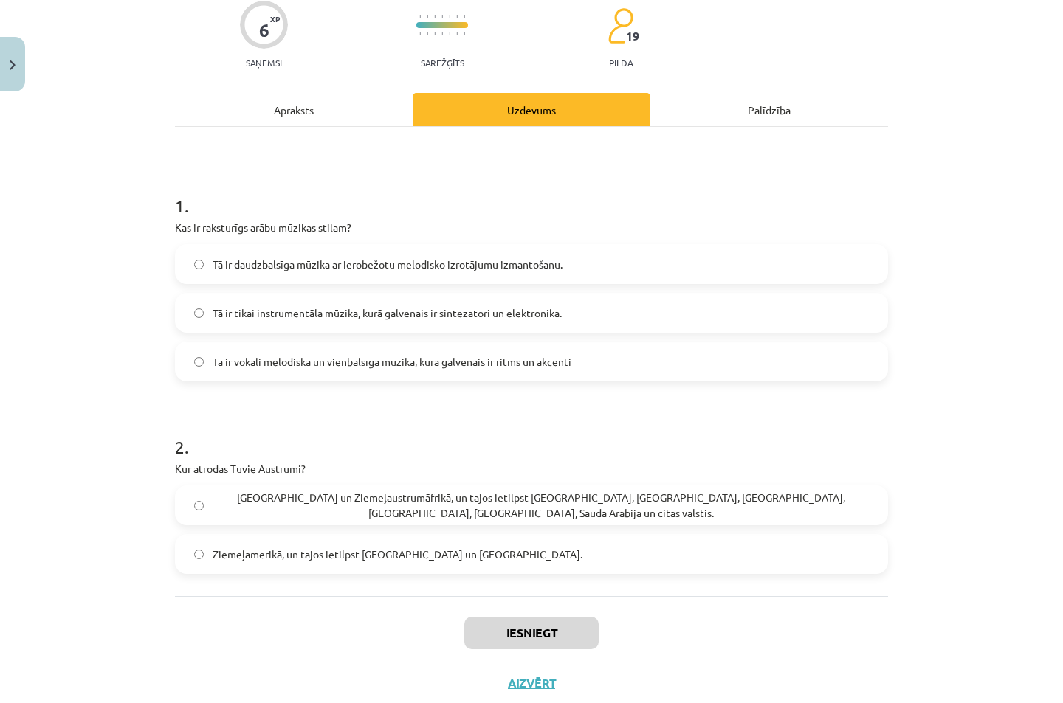
scroll to position [166, 0]
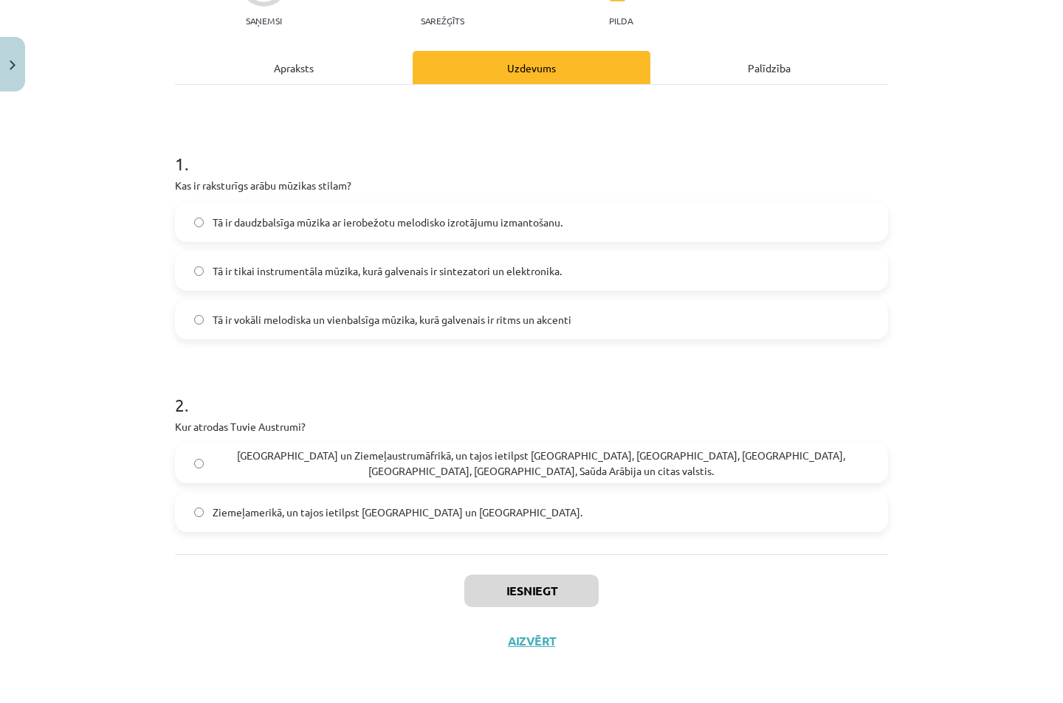
click at [199, 463] on label "[GEOGRAPHIC_DATA] un Ziemeļaustrumāfrikā, un tajos ietilpst [GEOGRAPHIC_DATA], …" at bounding box center [531, 463] width 710 height 37
click at [198, 325] on label "Tā ir vokāli melodiska un vienbalsīga mūzika, kurā galvenais ir ritms un akcenti" at bounding box center [531, 319] width 710 height 37
click at [498, 595] on button "Iesniegt" at bounding box center [531, 591] width 134 height 32
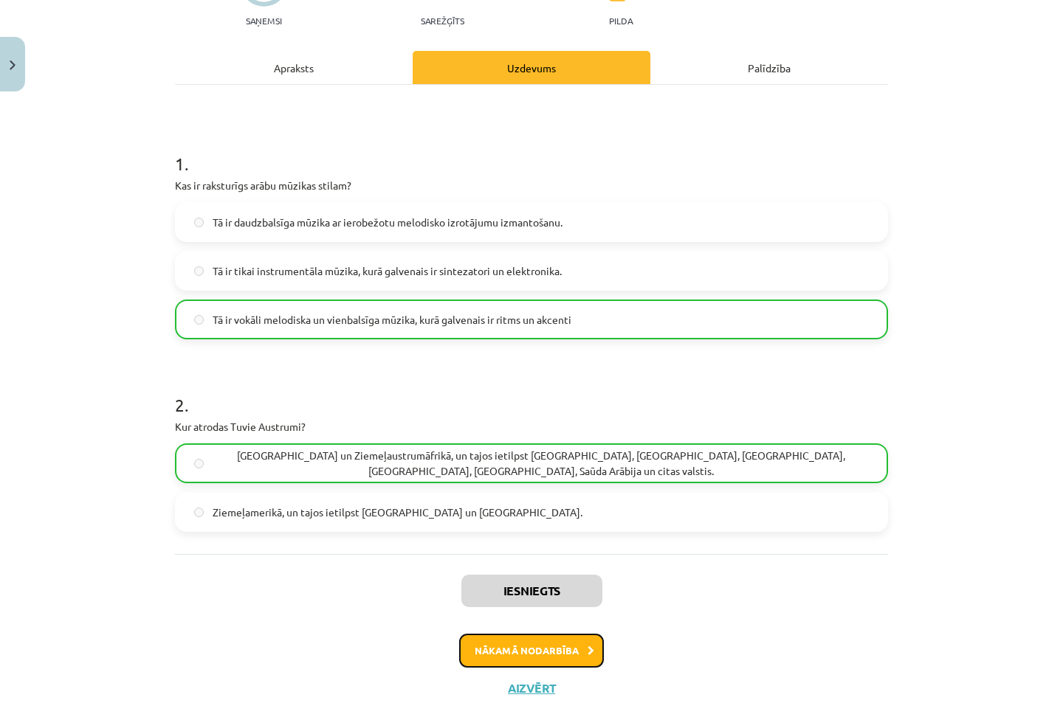
click at [517, 649] on button "Nākamā nodarbība" at bounding box center [531, 651] width 145 height 34
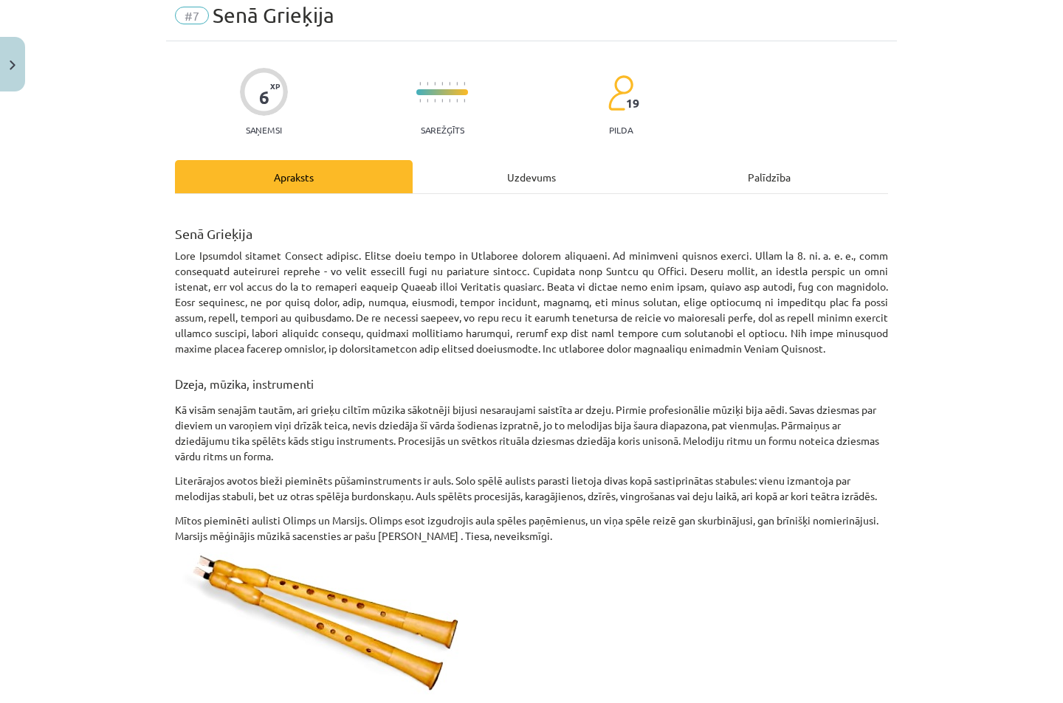
scroll to position [37, 0]
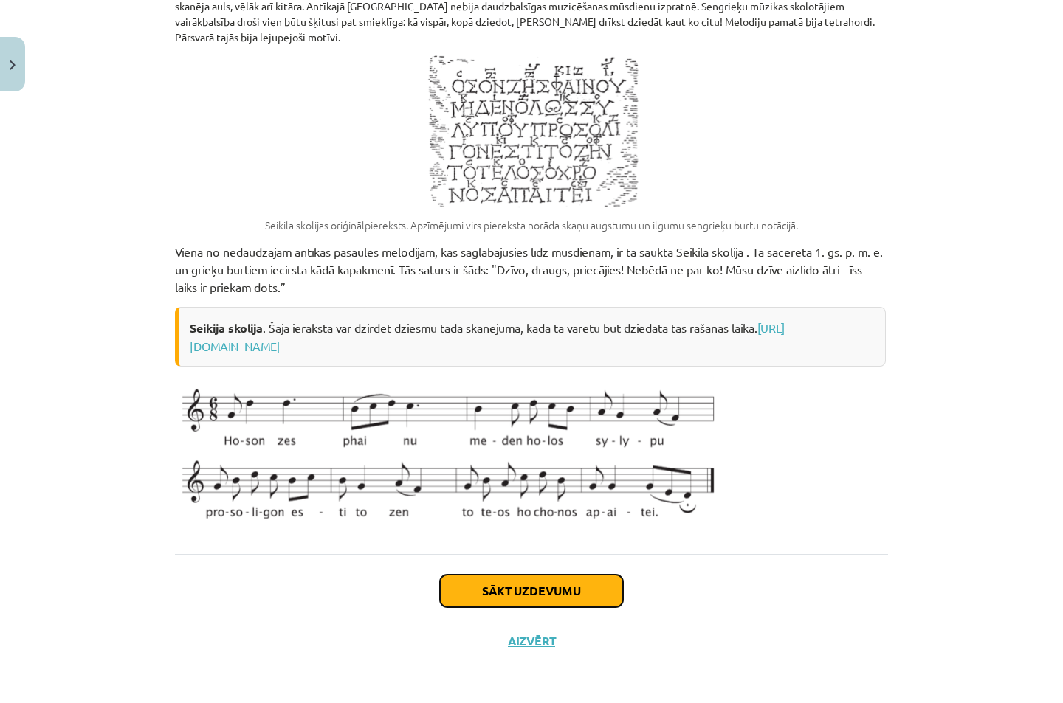
click at [488, 592] on button "Sākt uzdevumu" at bounding box center [531, 591] width 183 height 32
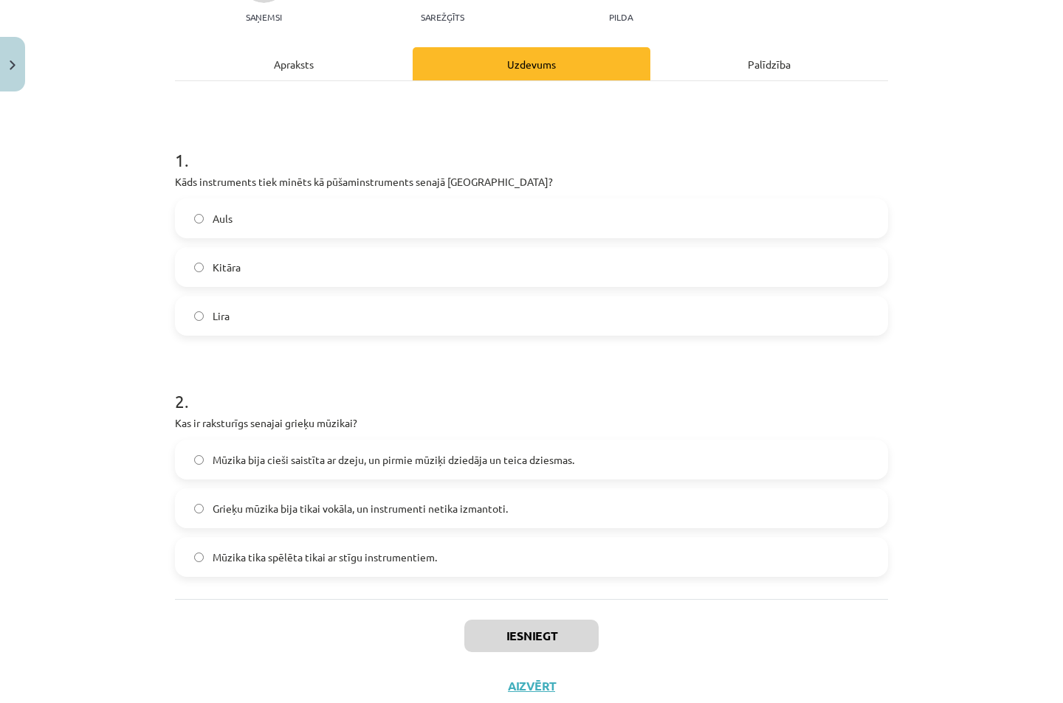
scroll to position [215, 0]
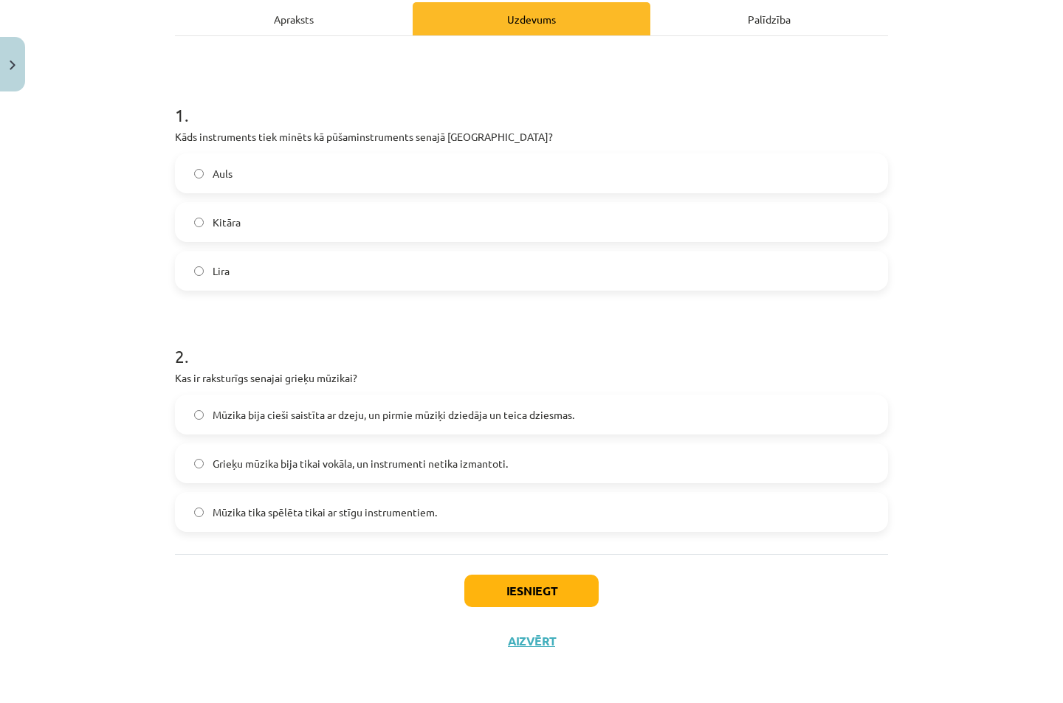
click at [198, 406] on label "Mūzika bija cieši saistīta ar dzeju, un pirmie mūziķi dziedāja un teica dziesma…" at bounding box center [531, 414] width 710 height 37
click at [513, 587] on button "Iesniegt" at bounding box center [531, 591] width 134 height 32
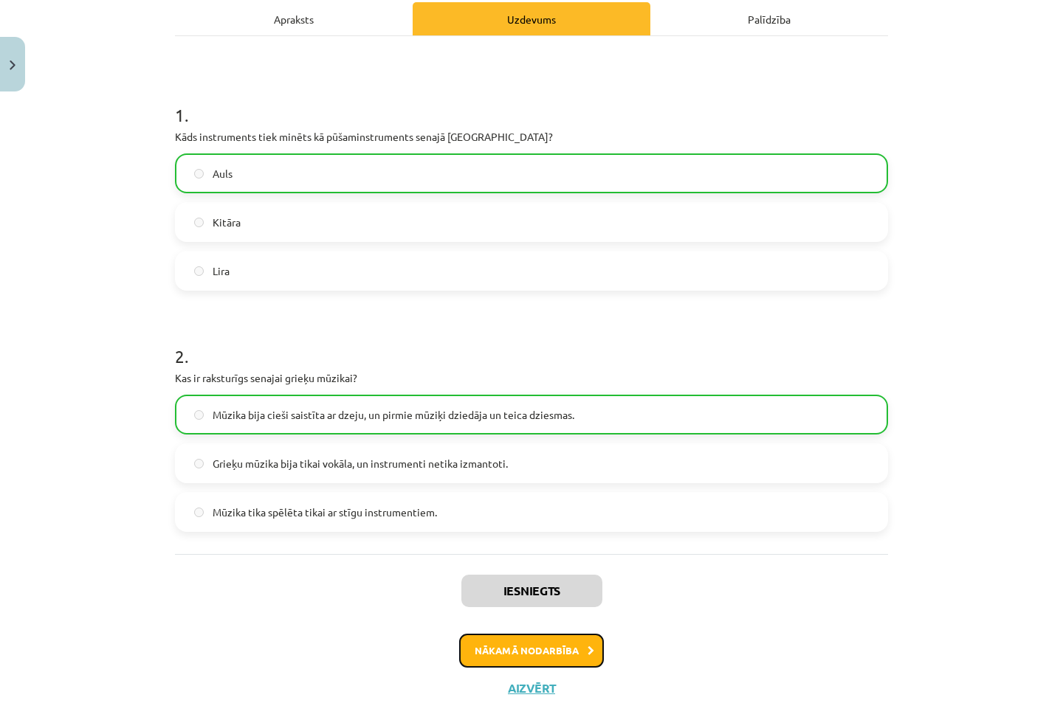
click at [519, 649] on button "Nākamā nodarbība" at bounding box center [531, 651] width 145 height 34
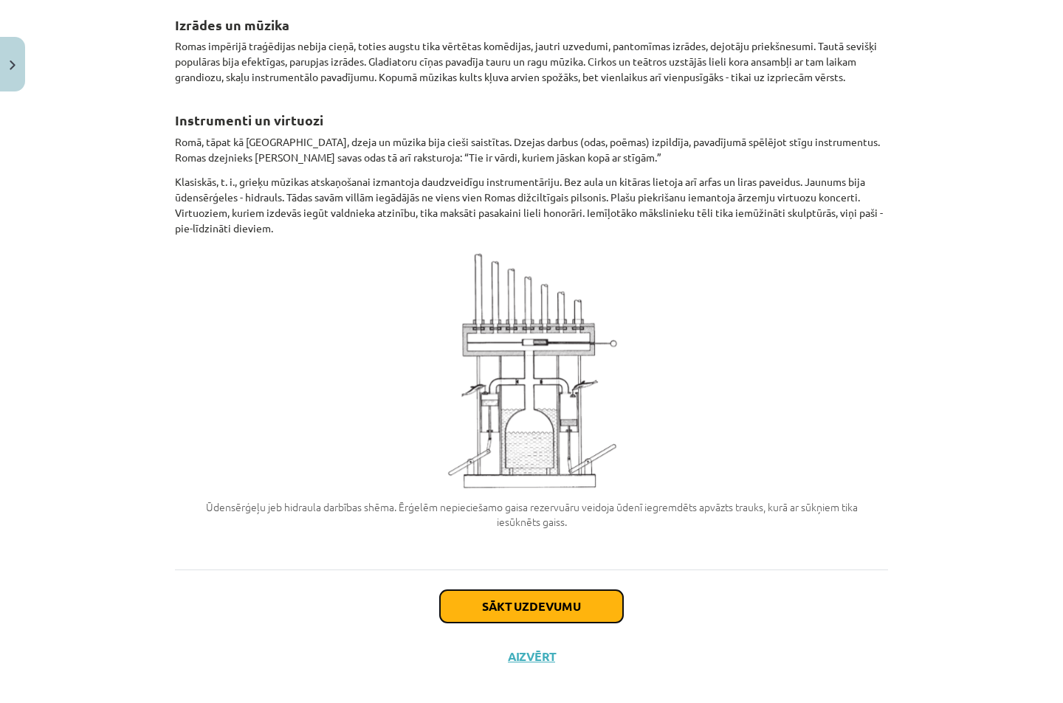
click at [506, 600] on button "Sākt uzdevumu" at bounding box center [531, 606] width 183 height 32
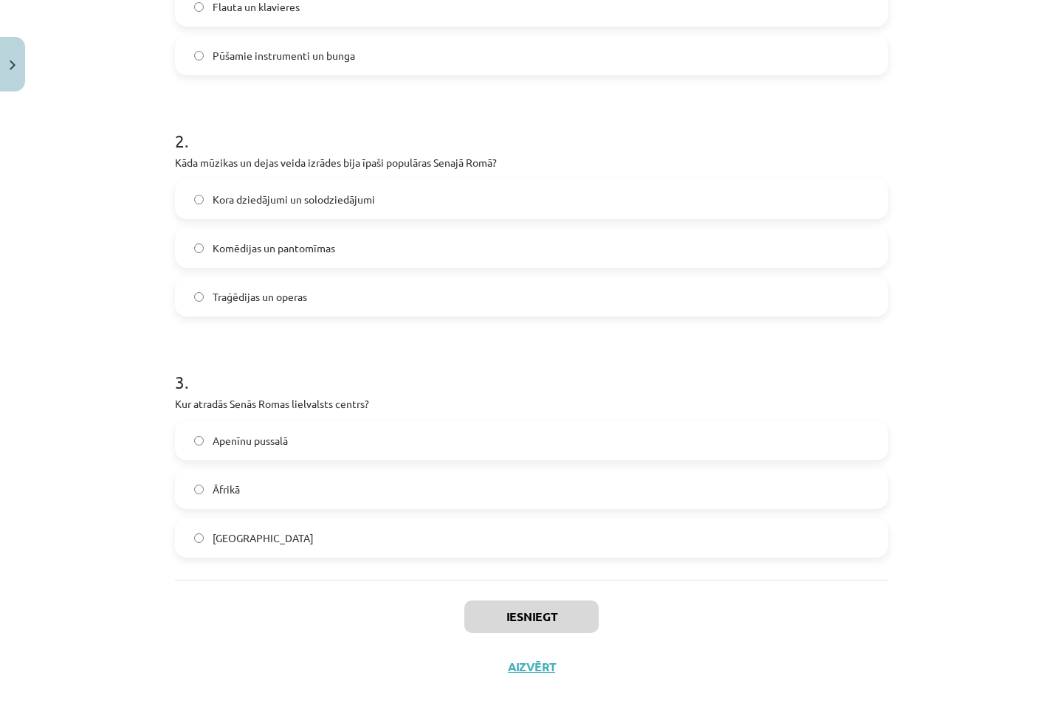
scroll to position [234, 0]
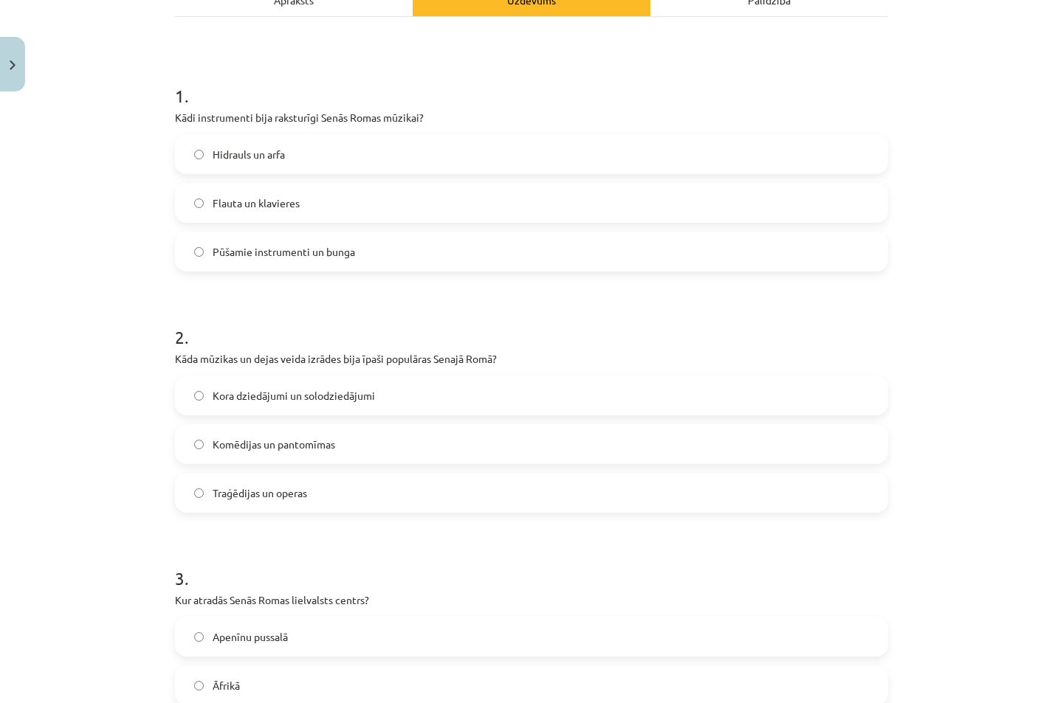
click at [194, 160] on label "Hidrauls un arfa" at bounding box center [531, 154] width 710 height 37
click at [201, 449] on label "Komēdijas un pantomīmas" at bounding box center [531, 444] width 710 height 37
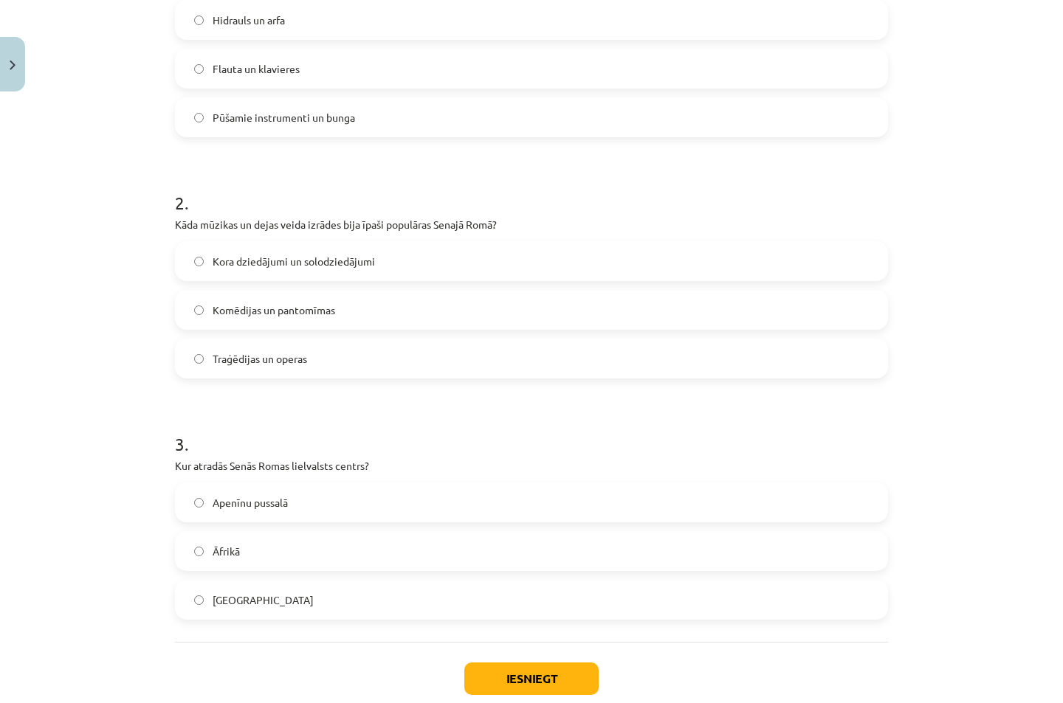
scroll to position [430, 0]
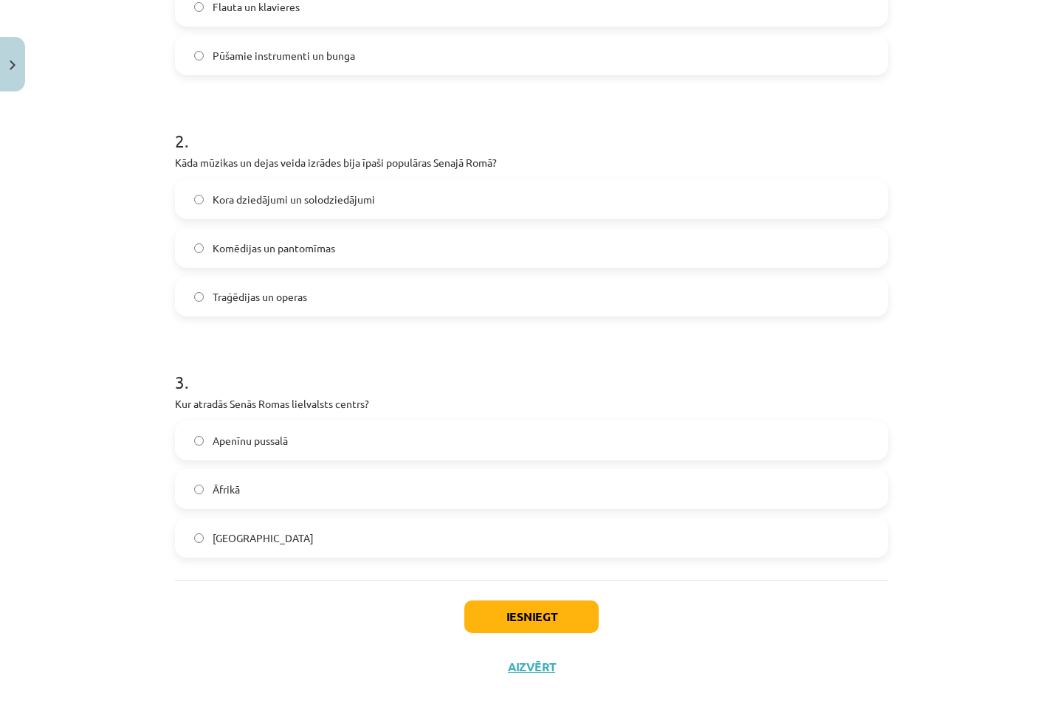
click at [231, 454] on label "Apenīnu pussalā" at bounding box center [531, 440] width 710 height 37
click at [528, 629] on button "Iesniegt" at bounding box center [531, 617] width 134 height 32
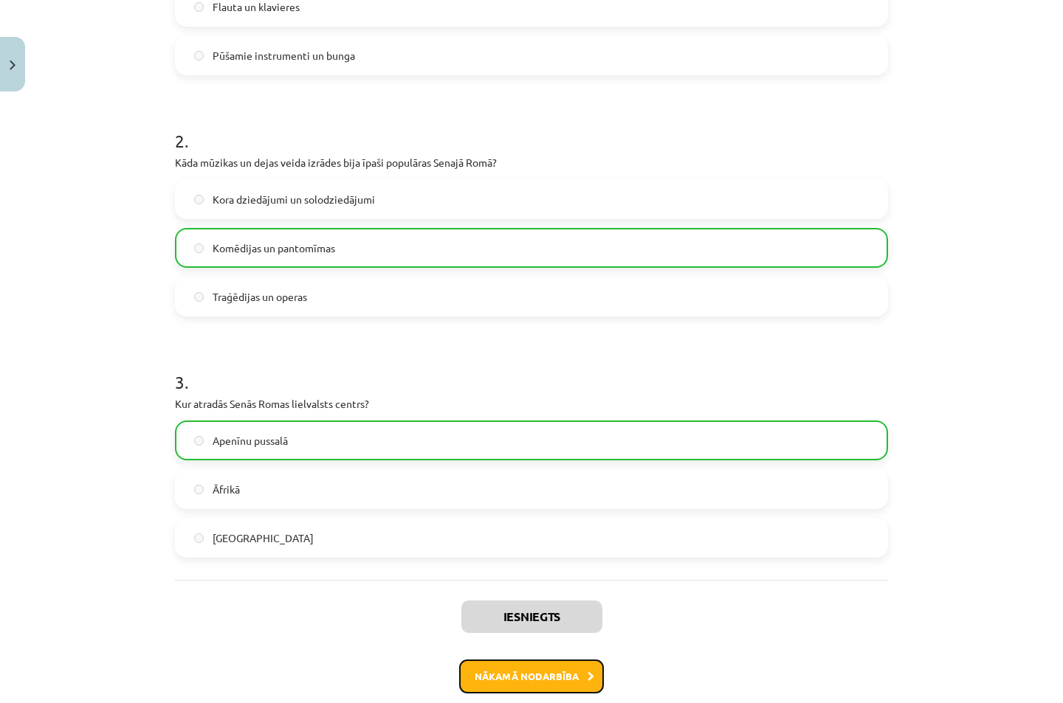
click at [550, 681] on button "Nākamā nodarbība" at bounding box center [531, 677] width 145 height 34
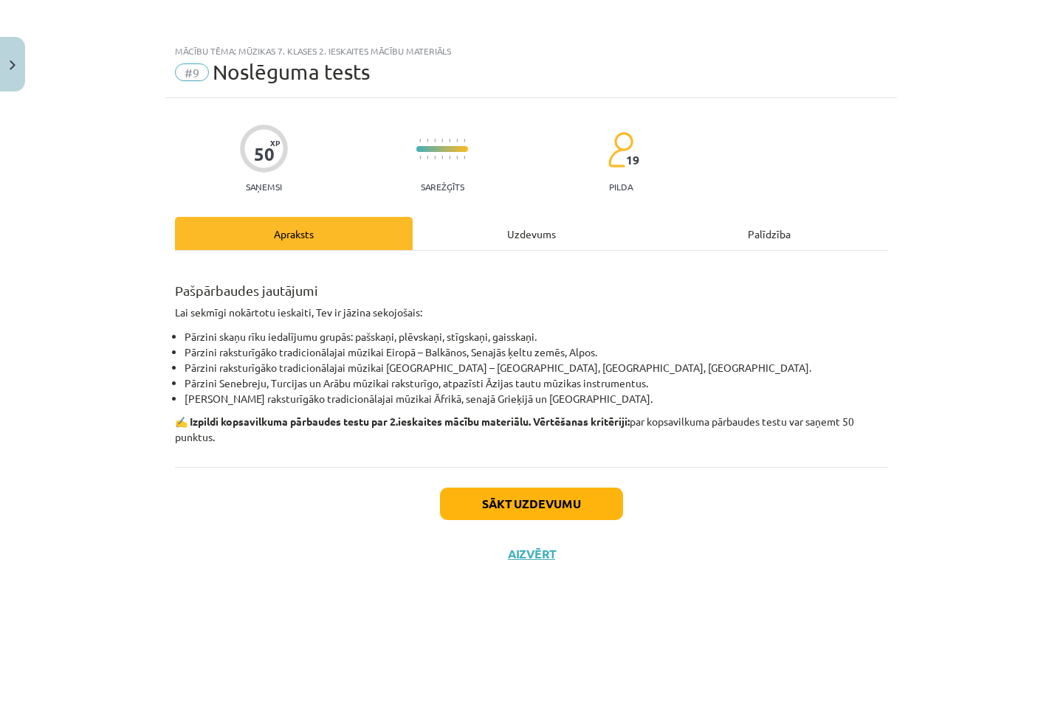
scroll to position [0, 0]
click at [507, 512] on button "Sākt uzdevumu" at bounding box center [531, 504] width 183 height 32
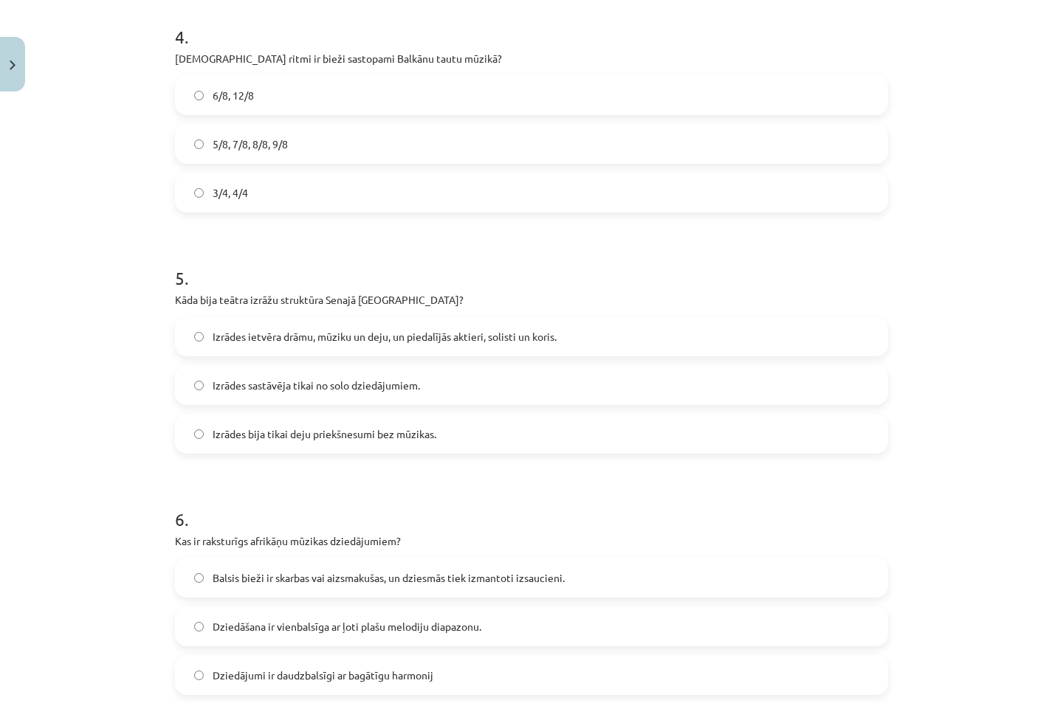
scroll to position [868, 0]
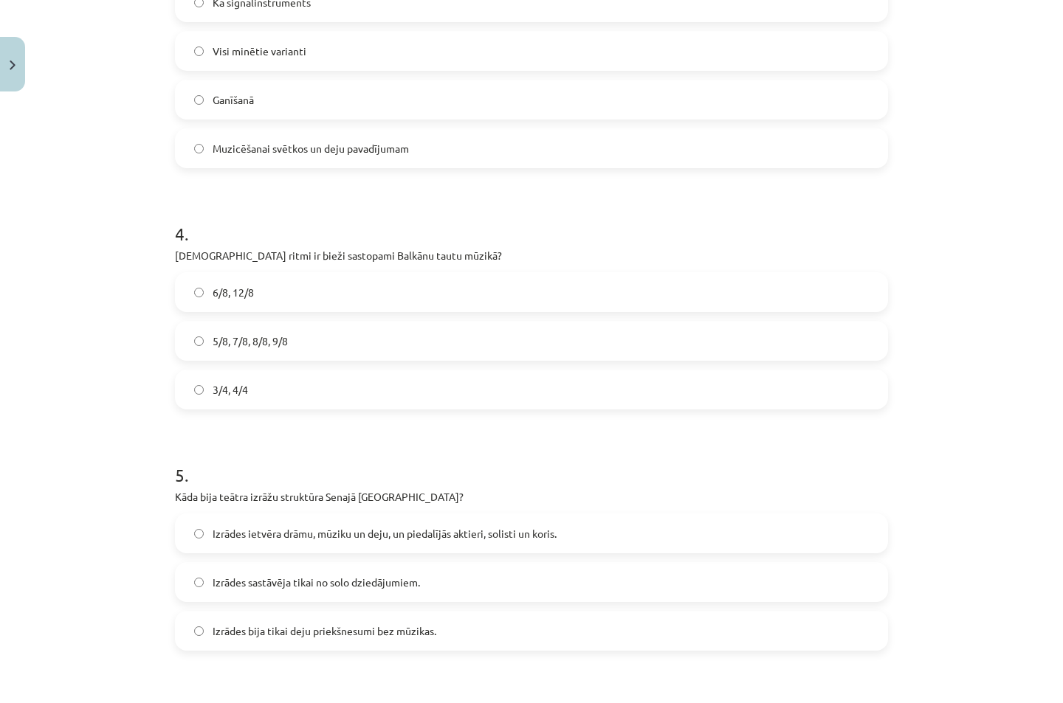
click at [206, 293] on label "6/8, 12/8" at bounding box center [531, 292] width 710 height 37
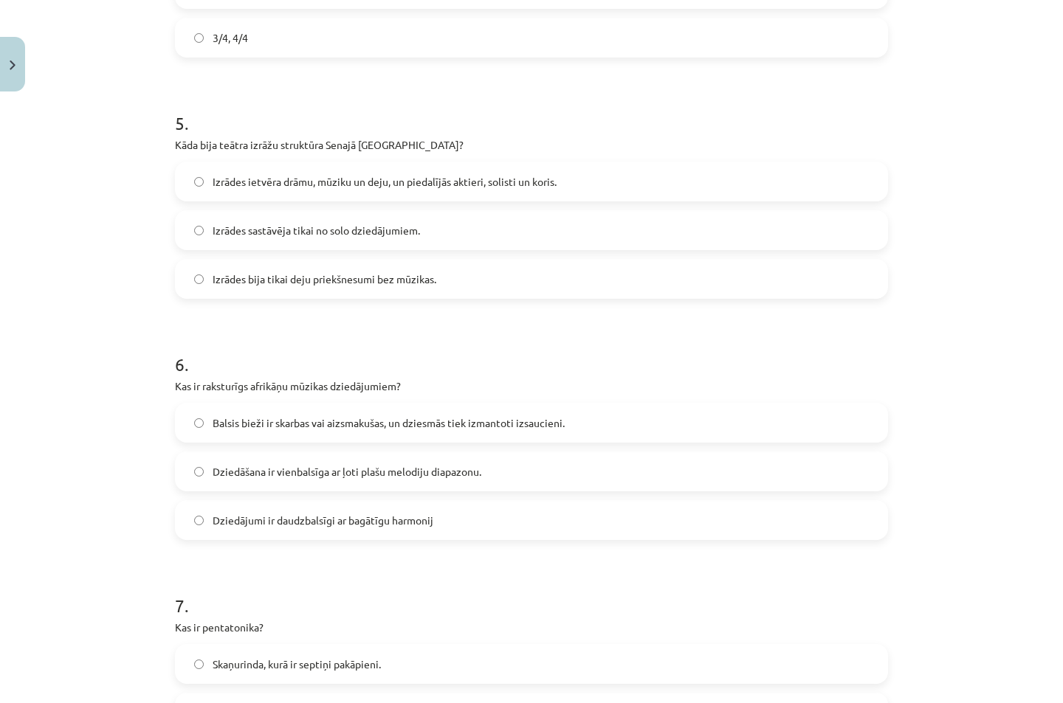
scroll to position [1262, 0]
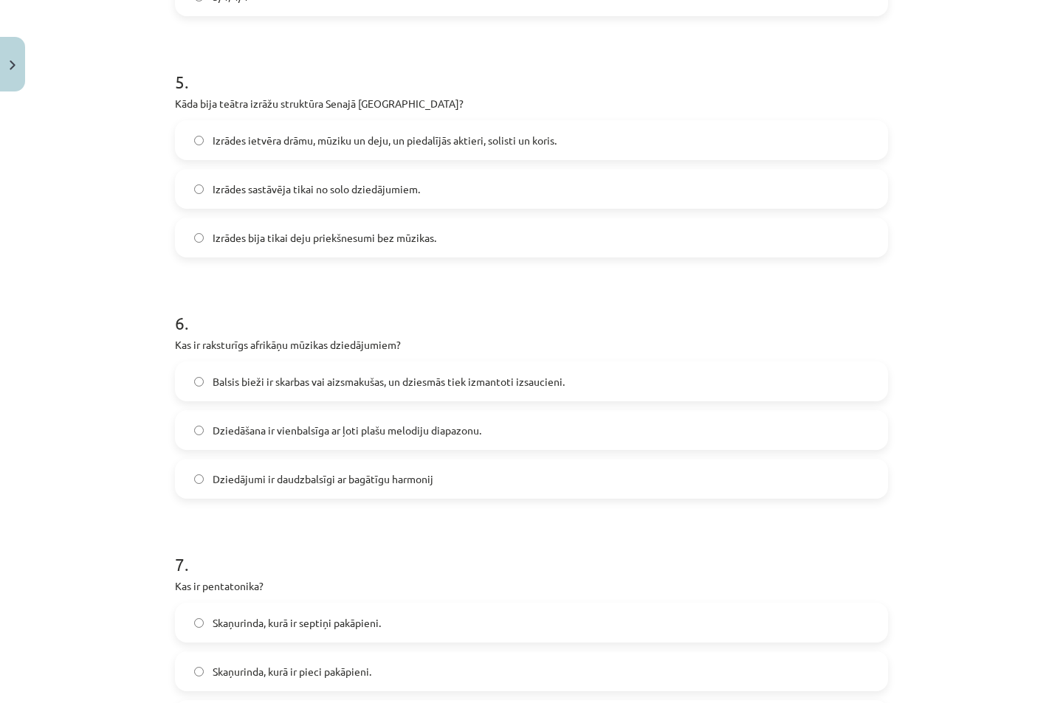
click at [193, 389] on label "Balsis bieži ir skarbas vai aizsmakušas, un dziesmās tiek izmantoti izsaucieni." at bounding box center [531, 381] width 710 height 37
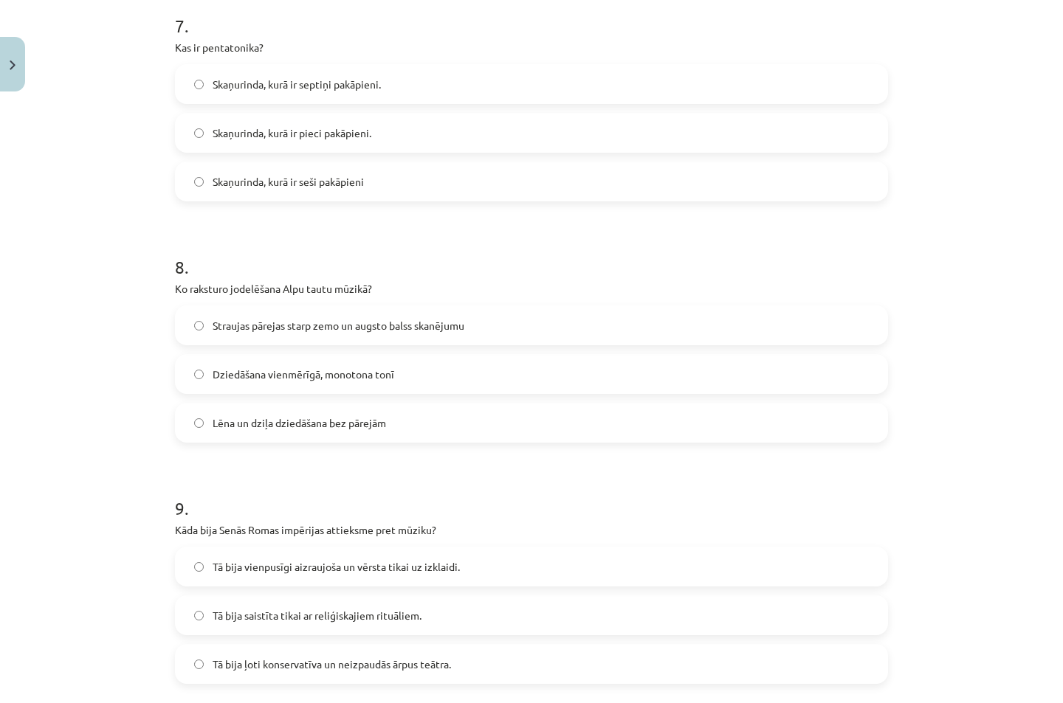
scroll to position [1997, 0]
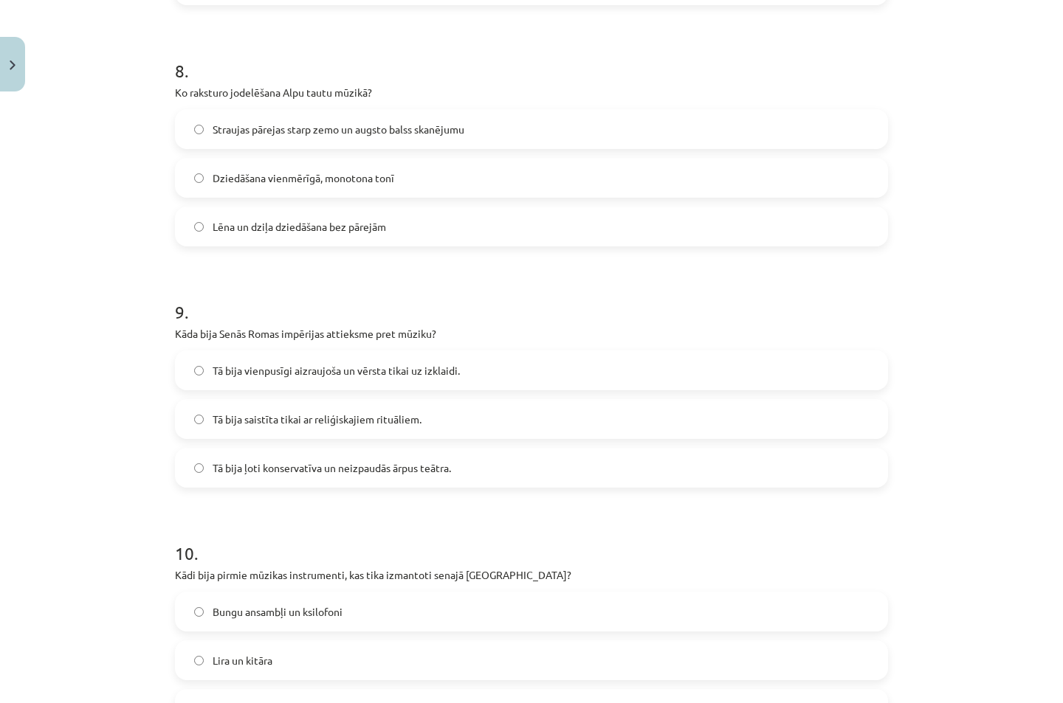
click at [193, 378] on label "Tā bija vienpusīgi aizraujoša un vērsta tikai uz izklaidi." at bounding box center [531, 370] width 710 height 37
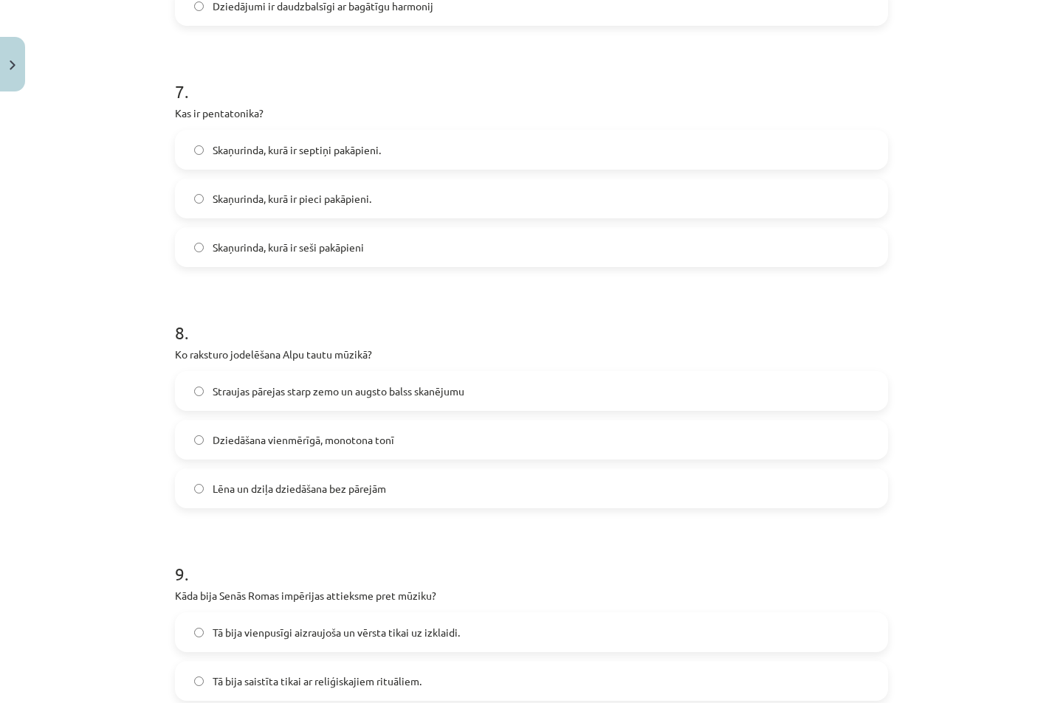
scroll to position [1800, 0]
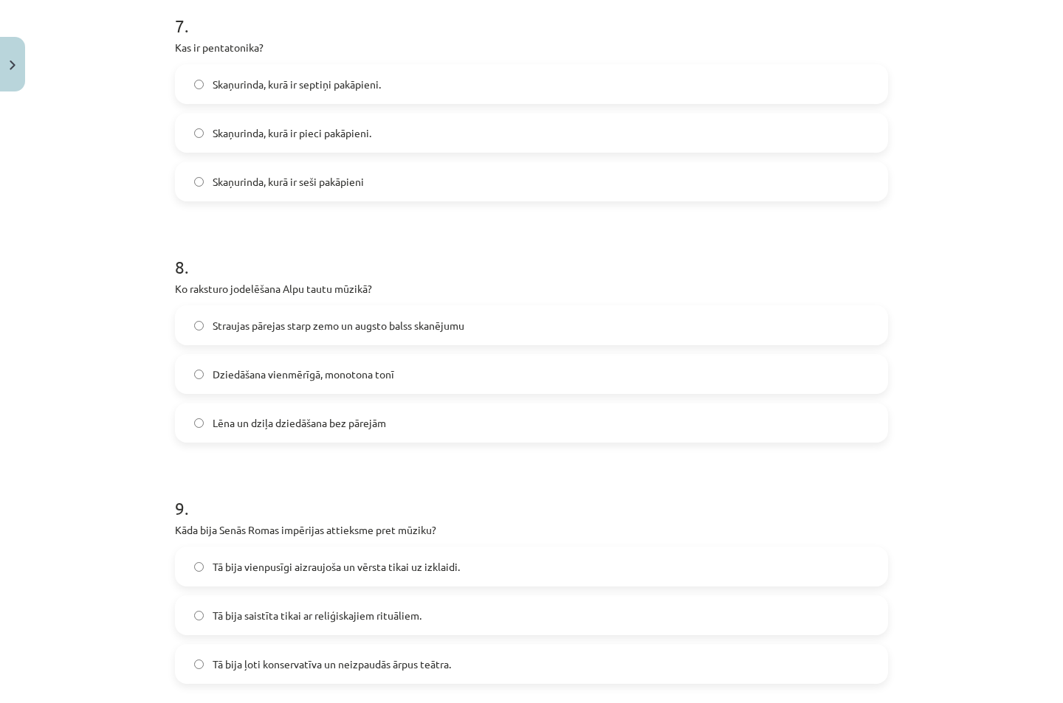
click at [197, 331] on label "Straujas pārejas starp zemo un augsto balss skanējumu" at bounding box center [531, 325] width 710 height 37
click at [187, 130] on label "Skaņurinda, kurā ir pieci pakāpieni." at bounding box center [531, 132] width 710 height 37
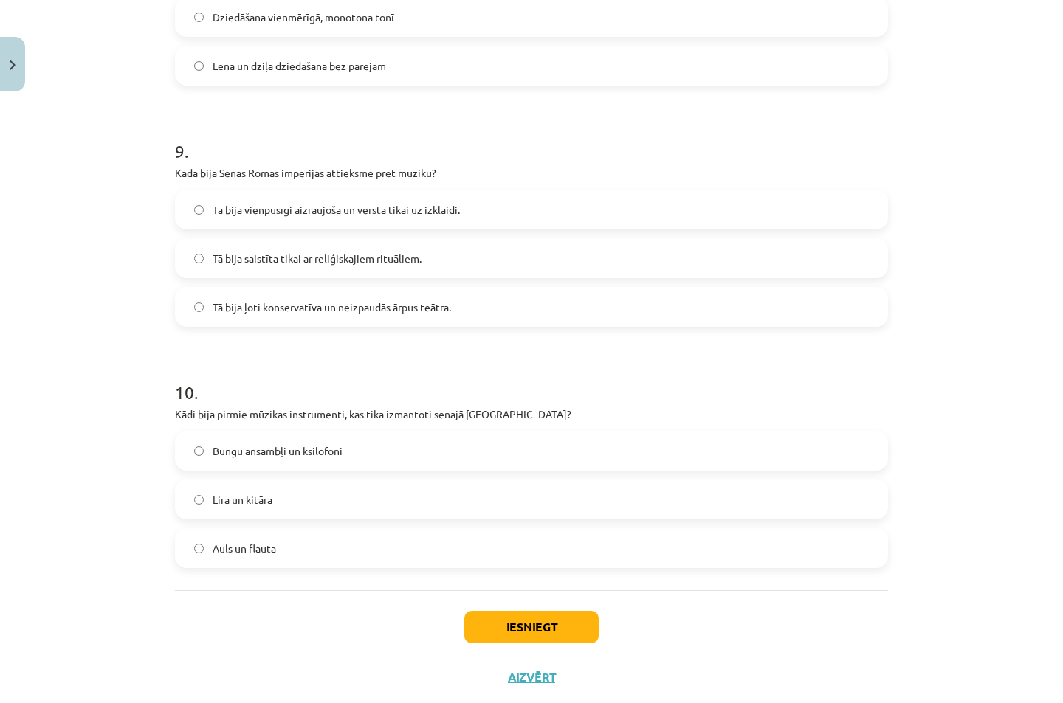
scroll to position [2194, 0]
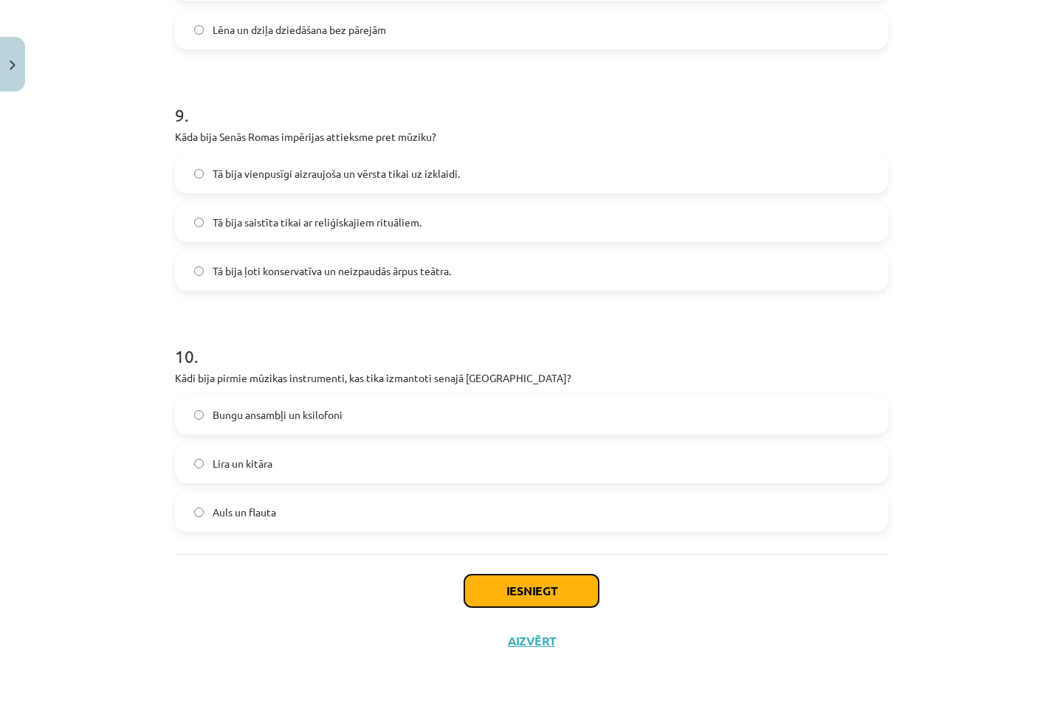
click at [511, 598] on button "Iesniegt" at bounding box center [531, 591] width 134 height 32
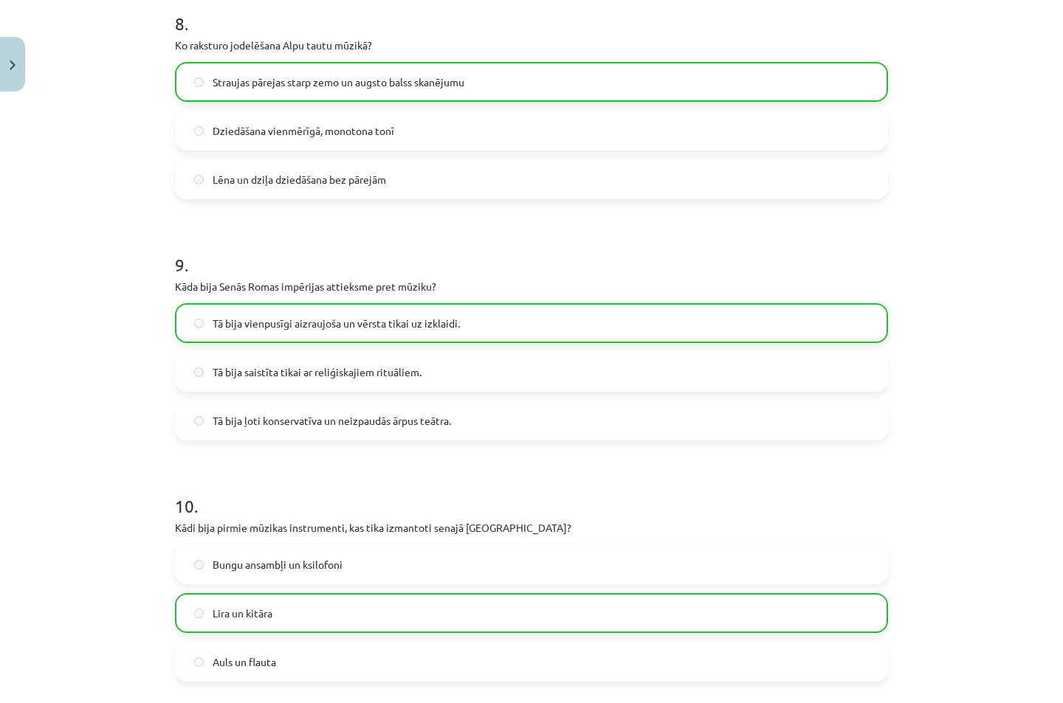
scroll to position [2241, 0]
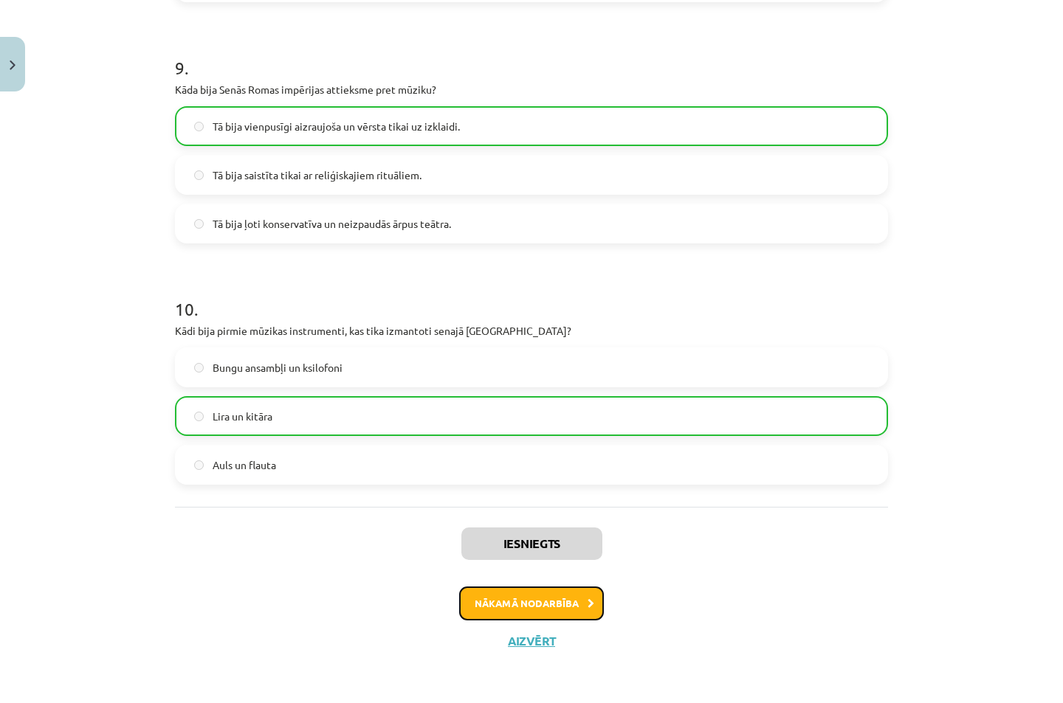
click at [474, 603] on button "Nākamā nodarbība" at bounding box center [531, 604] width 145 height 34
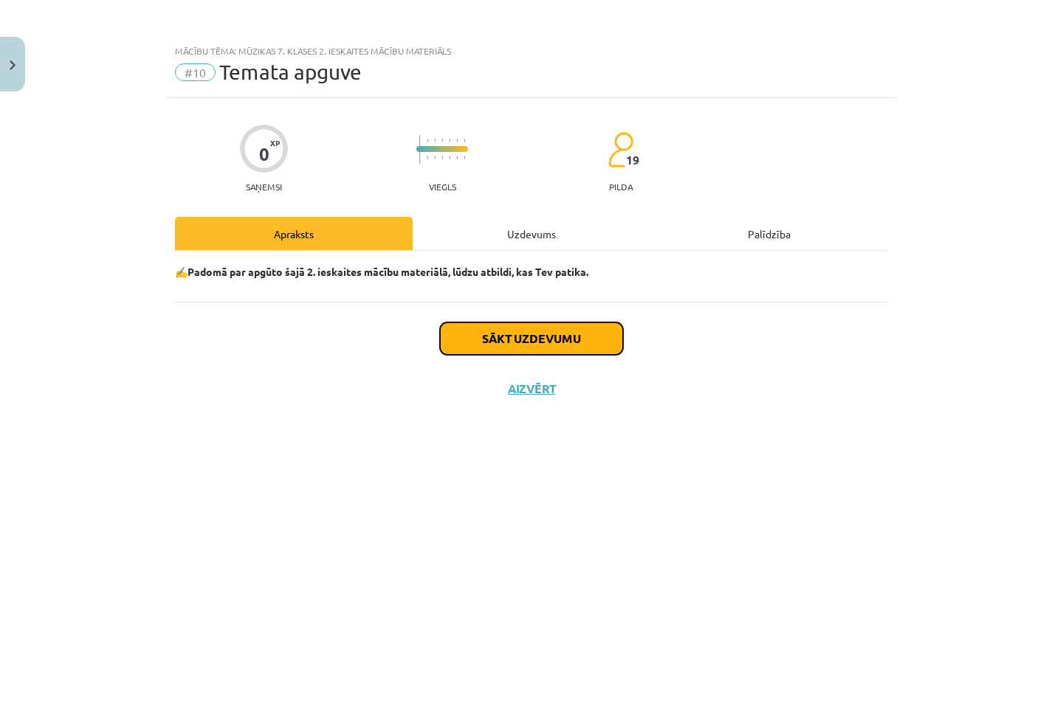
click at [533, 334] on button "Sākt uzdevumu" at bounding box center [531, 338] width 183 height 32
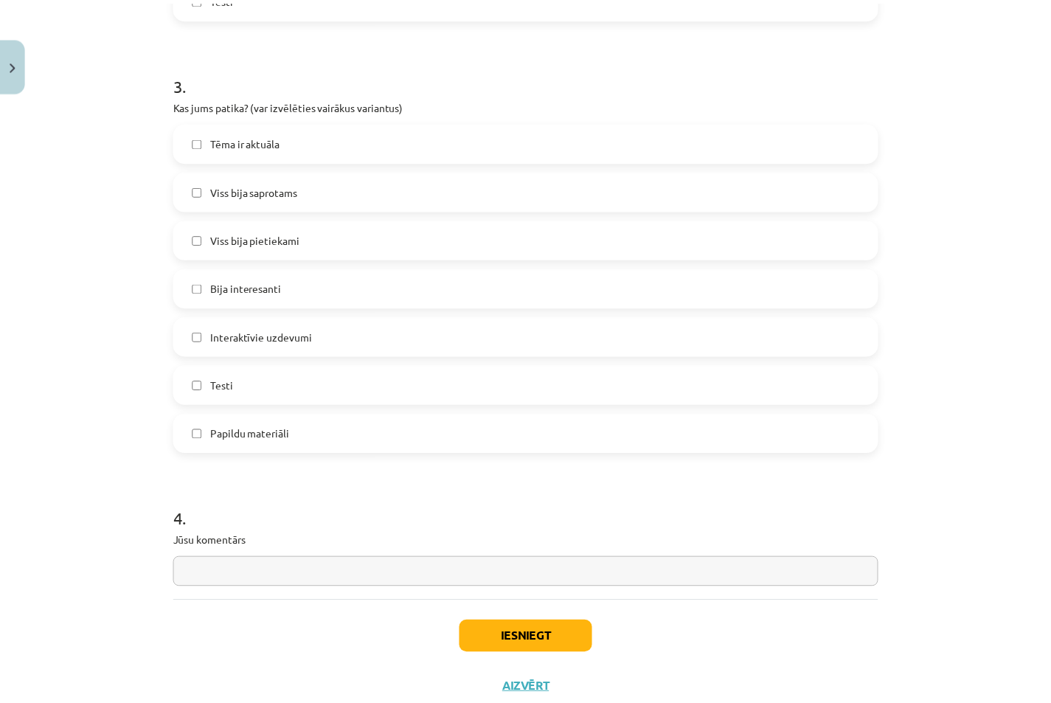
scroll to position [1144, 0]
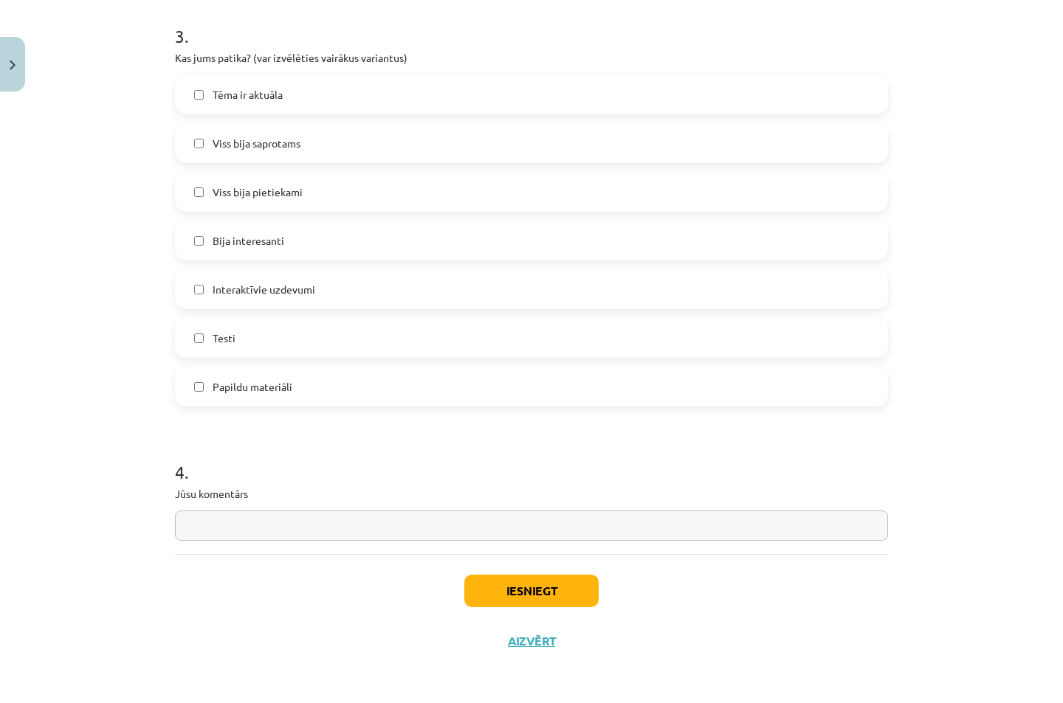
click at [200, 533] on input "text" at bounding box center [531, 526] width 713 height 30
type input "**********"
click at [549, 601] on button "Iesniegt" at bounding box center [531, 591] width 134 height 32
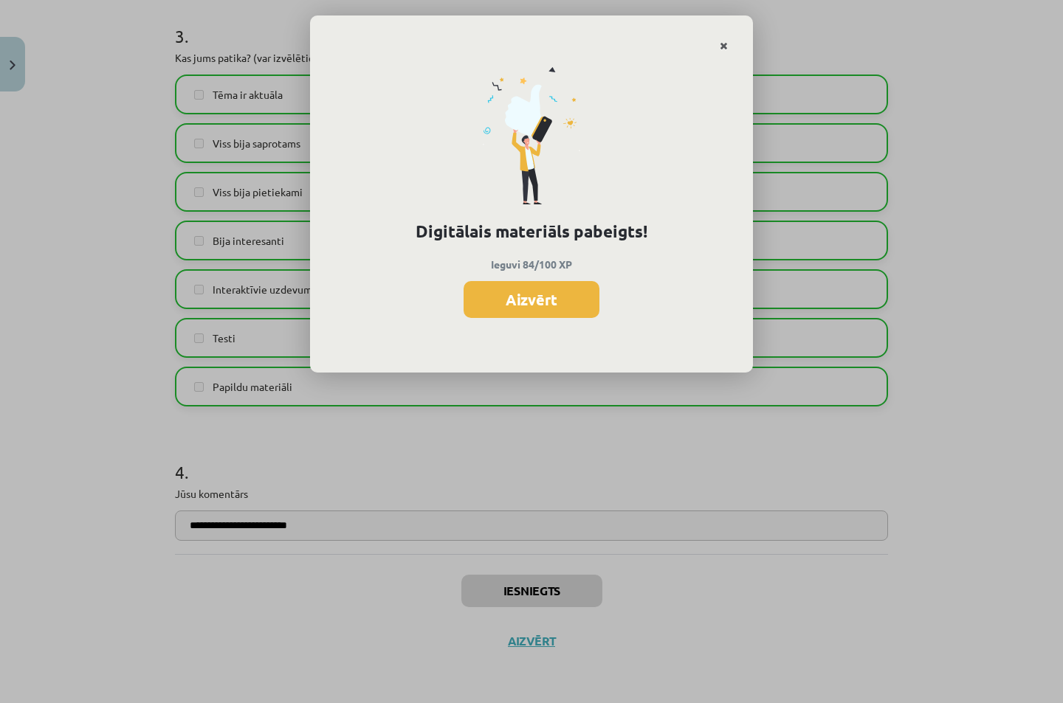
click at [719, 45] on icon "Close" at bounding box center [723, 46] width 8 height 10
